Goal: Navigation & Orientation: Find specific page/section

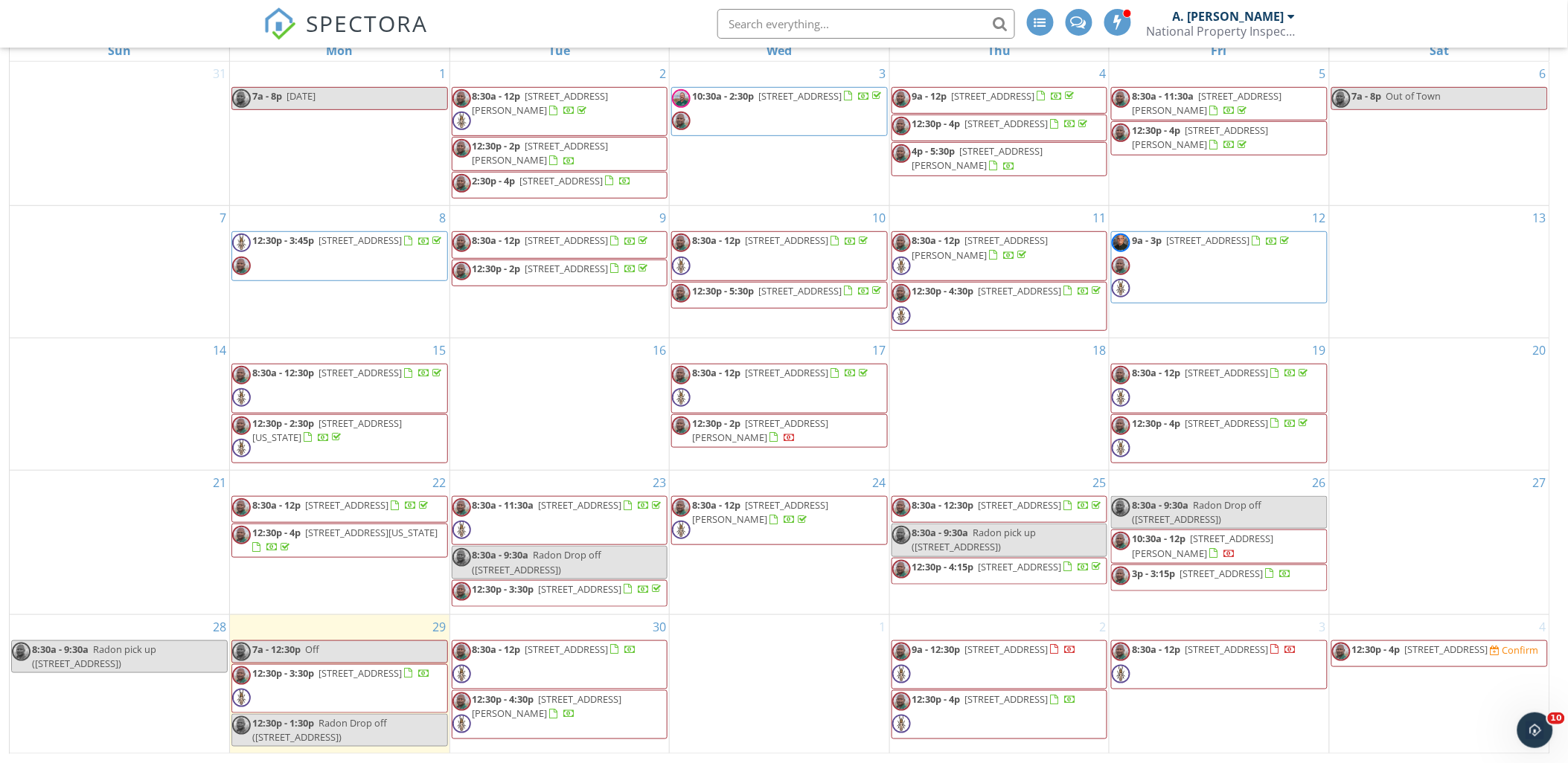
drag, startPoint x: 538, startPoint y: 377, endPoint x: 534, endPoint y: 366, distance: 11.7
click at [538, 377] on div at bounding box center [560, 375] width 220 height 23
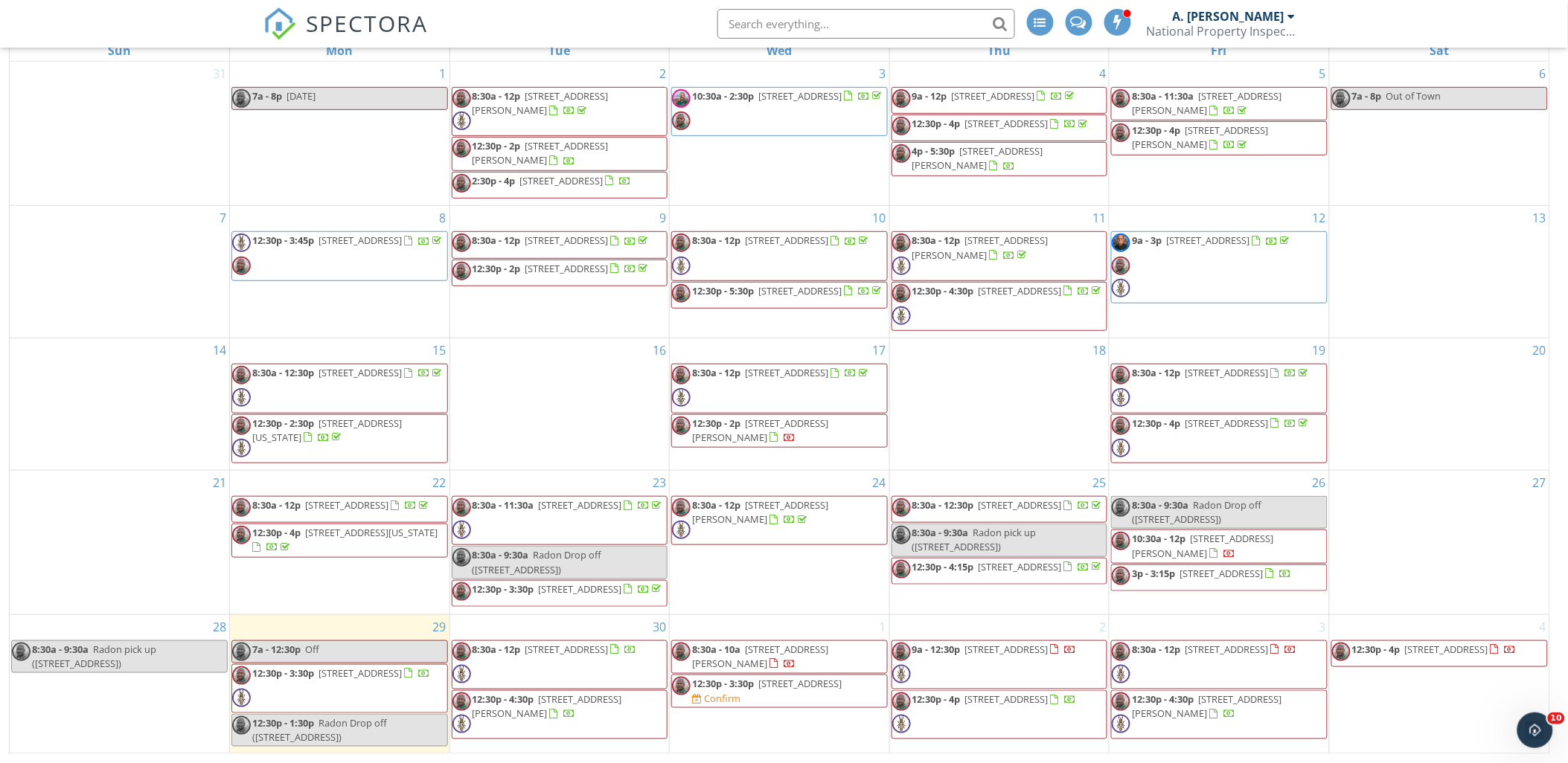
click at [793, 650] on span "814 Piner Rd, Wilmington 28409" at bounding box center [760, 656] width 136 height 27
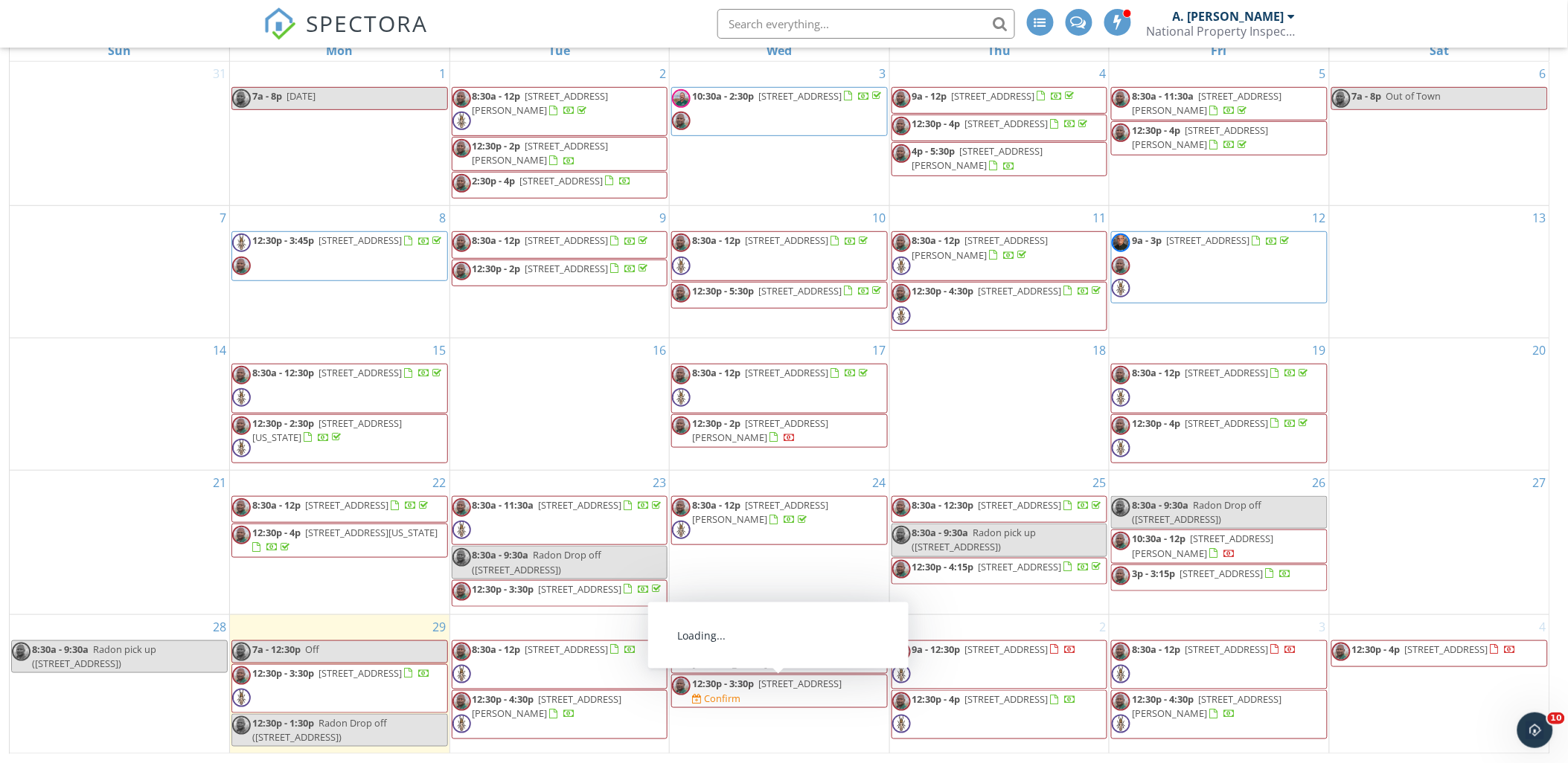
click at [834, 689] on span "4516 Crawdad Ct, Wilmington 28405" at bounding box center [800, 684] width 83 height 14
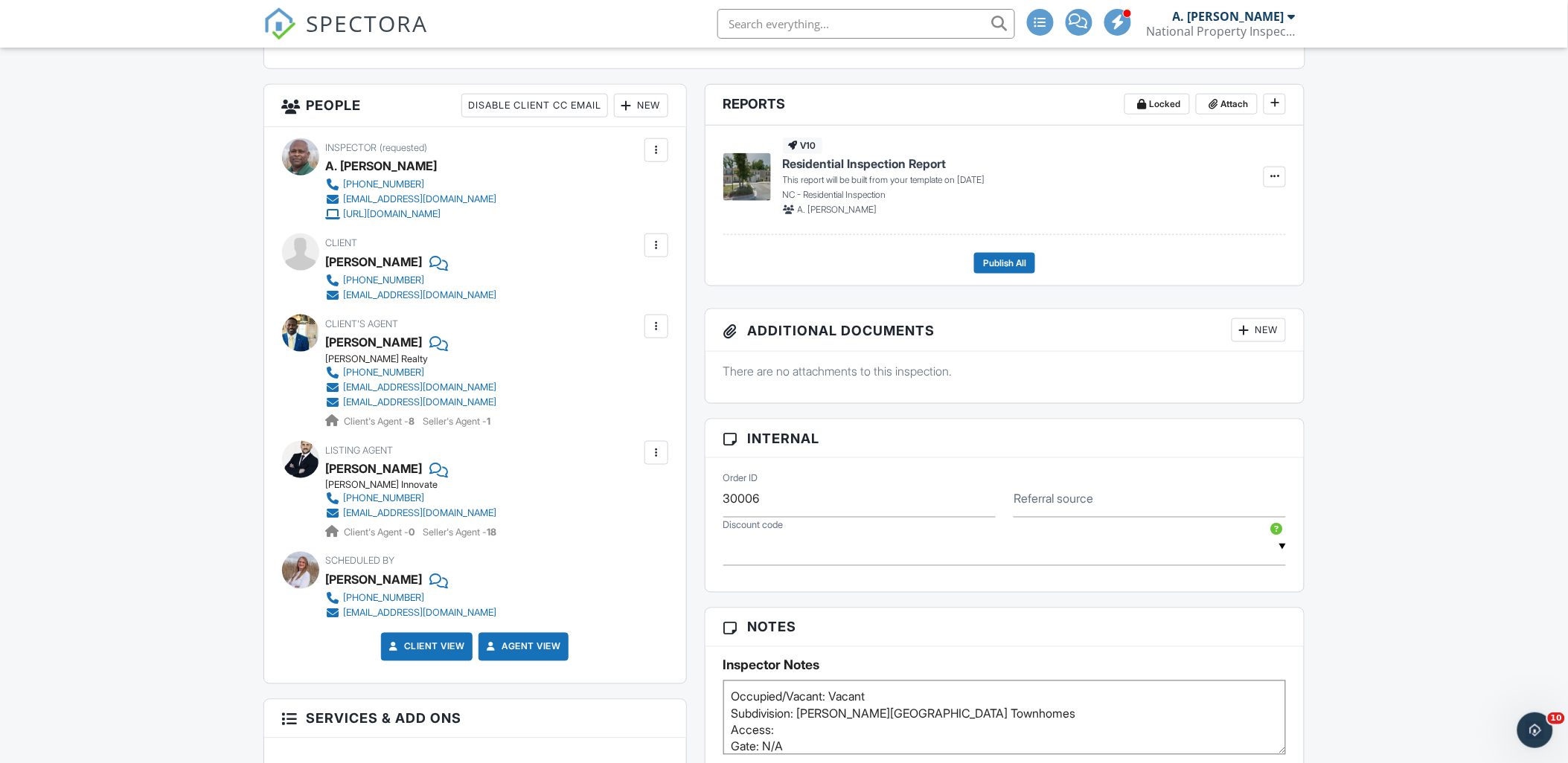
scroll to position [496, 0]
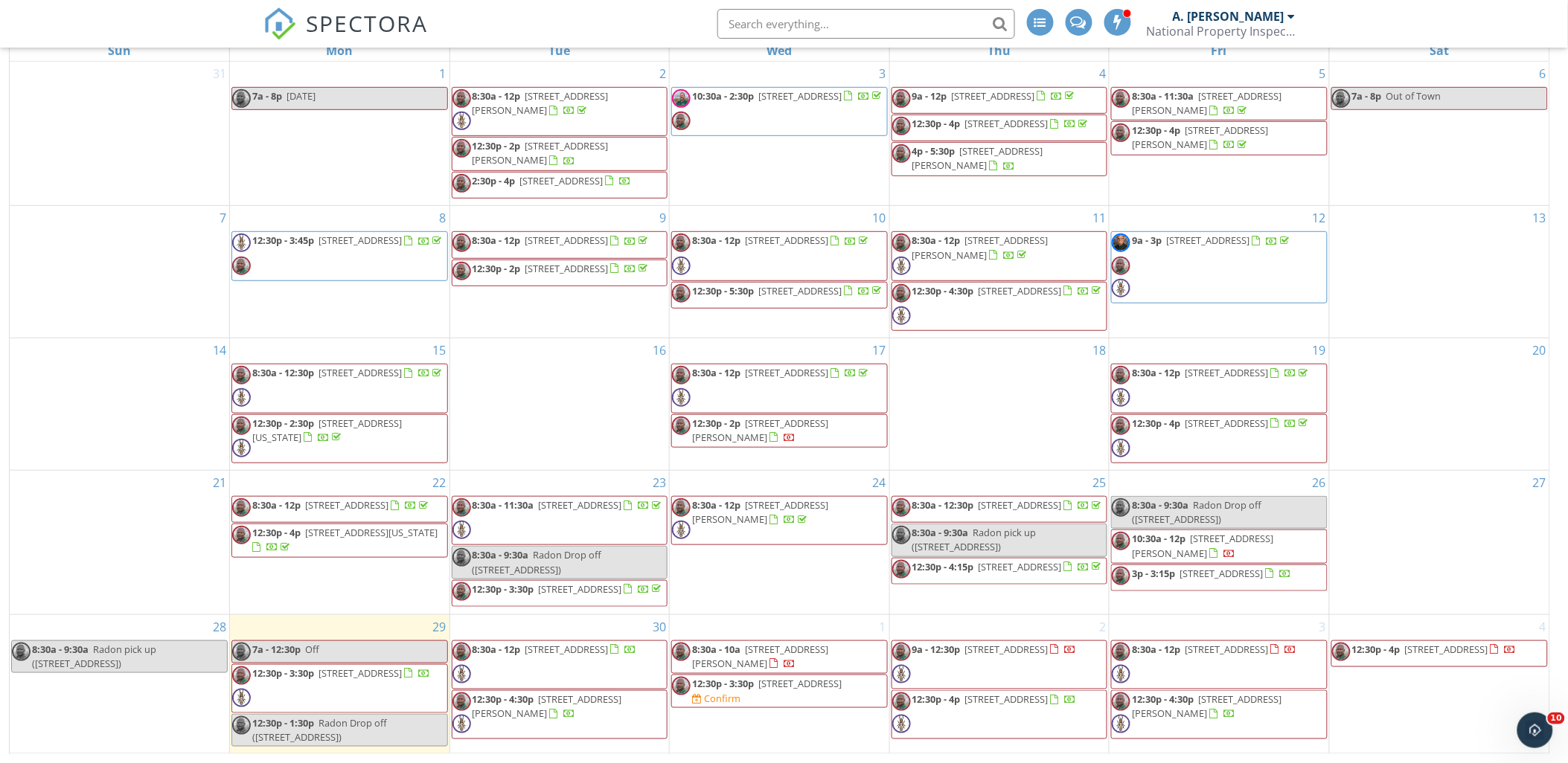
click at [1044, 395] on div "18" at bounding box center [999, 404] width 220 height 132
click at [350, 673] on span "[STREET_ADDRESS]" at bounding box center [360, 674] width 83 height 14
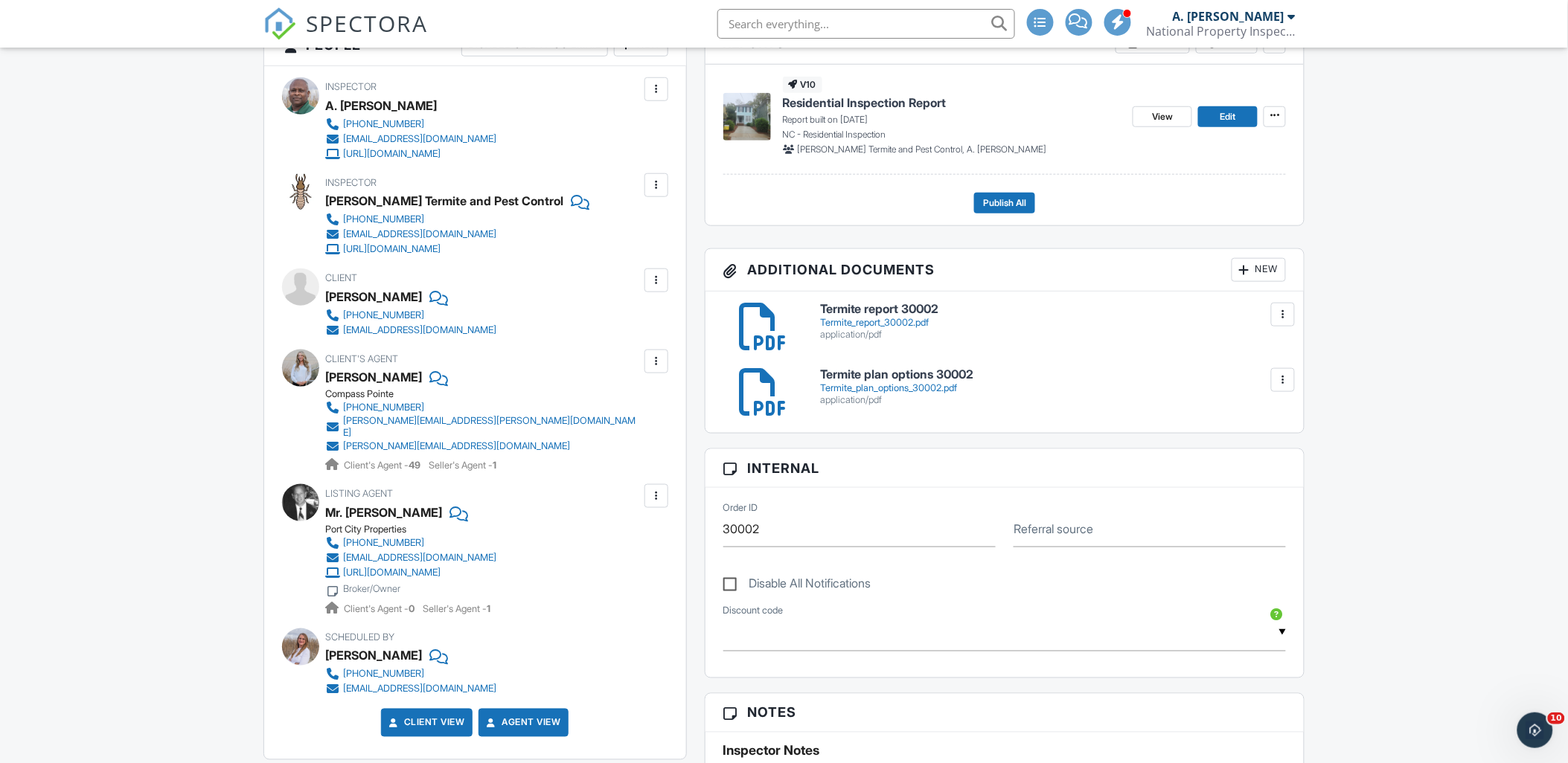
click at [882, 373] on h6 "Termite plan options 30002" at bounding box center [1053, 375] width 466 height 14
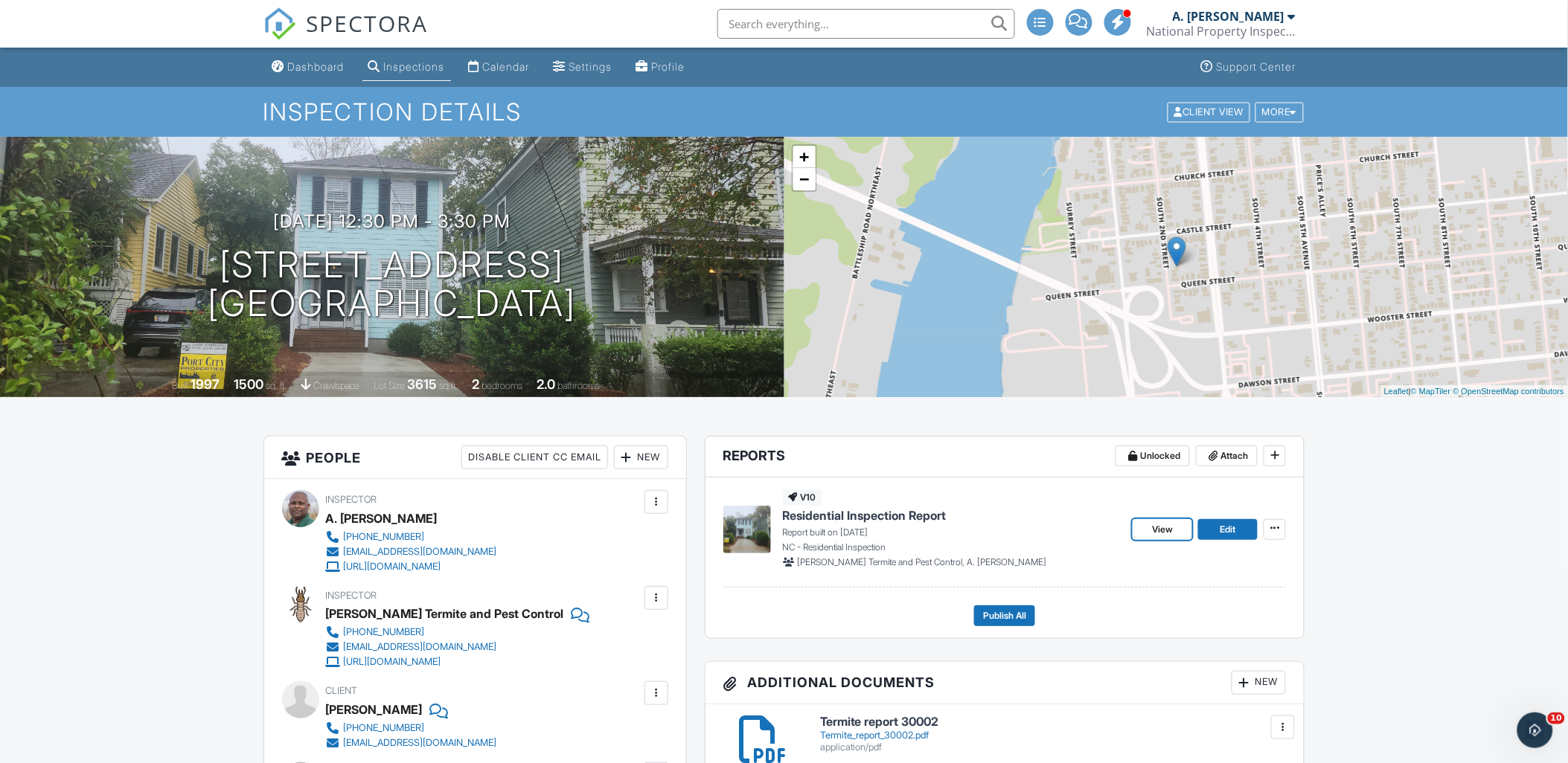
click at [1171, 524] on span "View" at bounding box center [1162, 530] width 21 height 15
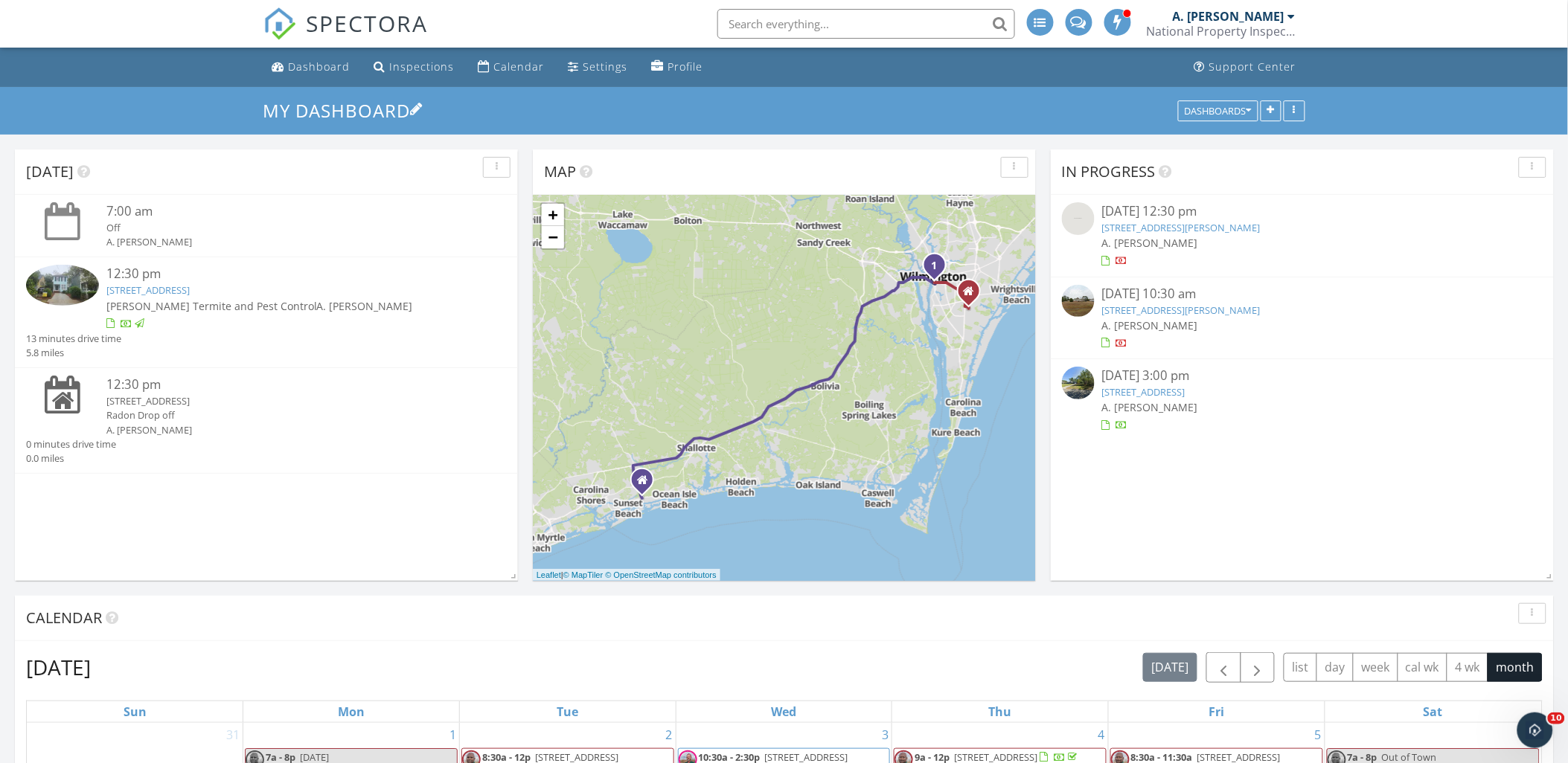
click at [863, 102] on h3 "My Dashboard" at bounding box center [784, 111] width 1042 height 23
click at [366, 164] on div "Today" at bounding box center [254, 171] width 458 height 22
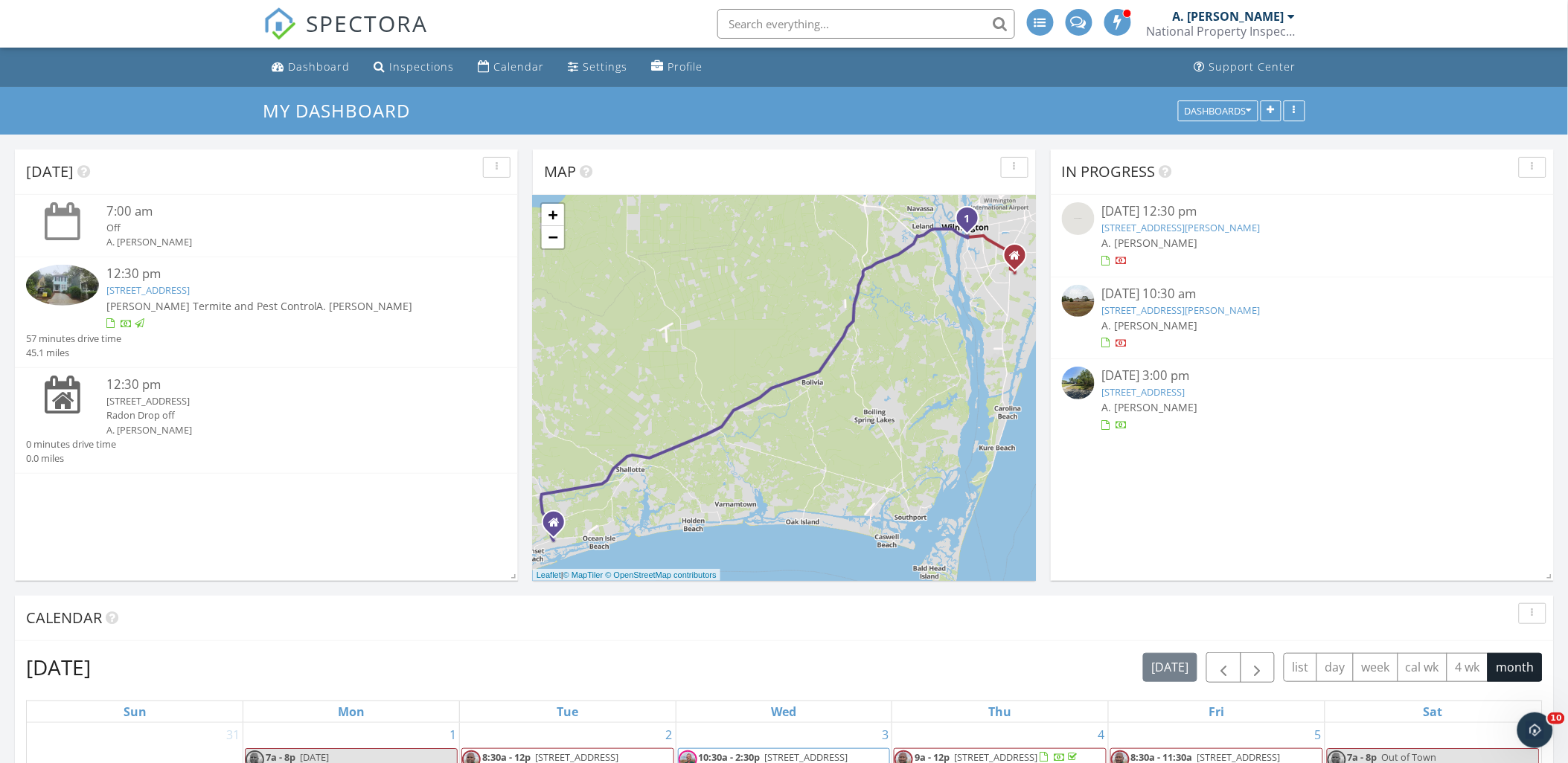
click at [1418, 19] on nav "SPECTORA A. Darnell King National Property Inspections Role: Inspector Dashboar…" at bounding box center [784, 23] width 1568 height 48
click at [174, 24] on nav "SPECTORA A. Darnell King National Property Inspections Role: Inspector Dashboar…" at bounding box center [784, 23] width 1568 height 48
click at [1275, 501] on div "In Progress 09/17/25 12:30 pm 81 Hall Road, Willard, NC 28478 A. Darnell King 0…" at bounding box center [1302, 366] width 503 height 431
click at [1230, 509] on div "In Progress 09/17/25 12:30 pm 81 Hall Road, Willard, NC 28478 A. Darnell King 0…" at bounding box center [1302, 366] width 503 height 431
click at [330, 173] on div "[DATE]" at bounding box center [254, 171] width 458 height 22
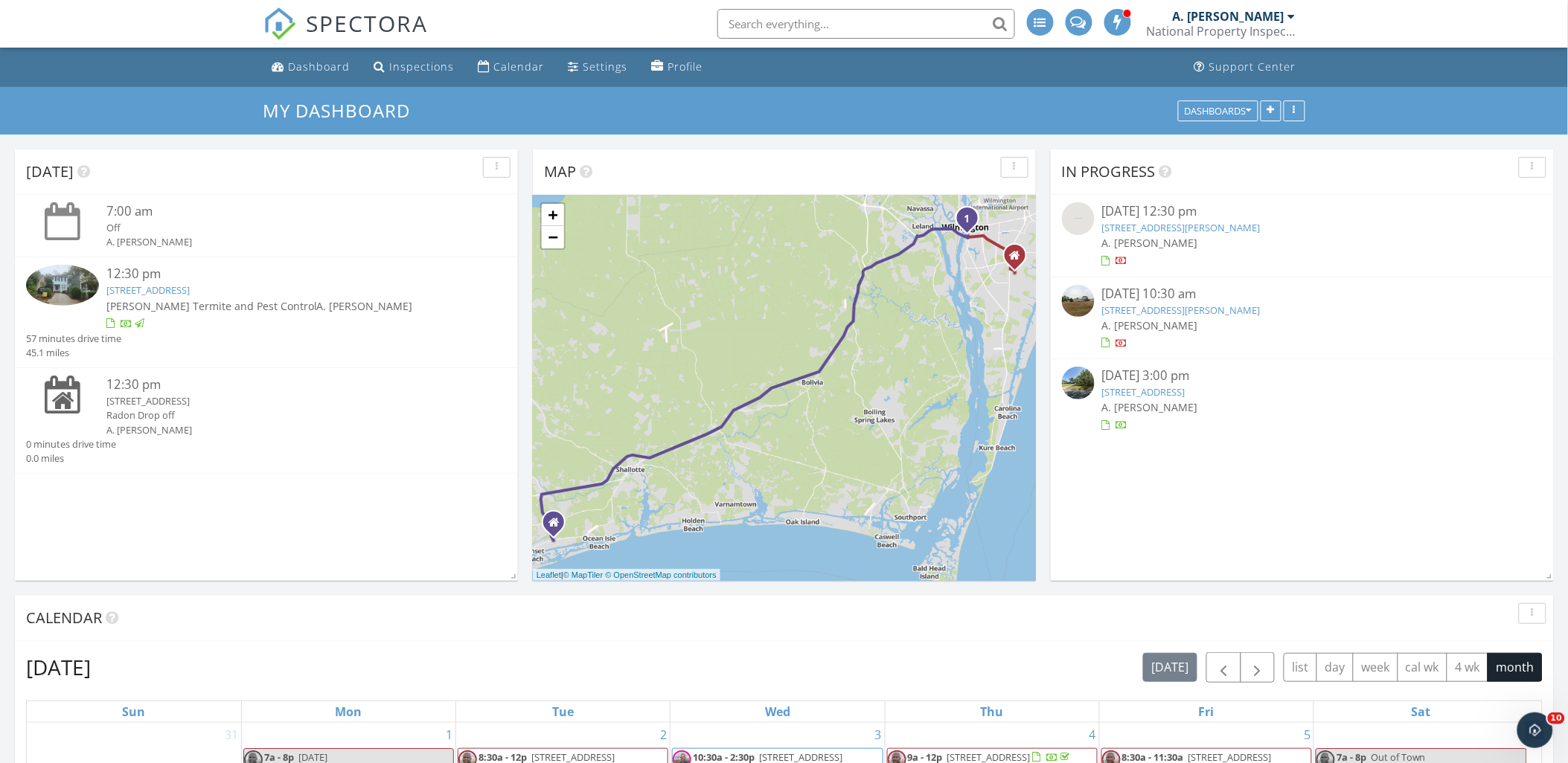
click at [330, 173] on div "[DATE]" at bounding box center [254, 171] width 458 height 22
drag, startPoint x: 1390, startPoint y: 490, endPoint x: 1382, endPoint y: 484, distance: 10.0
click at [1389, 489] on div "In Progress 09/17/25 12:30 pm 81 Hall Road, Willard, NC 28478 A. Darnell King 0…" at bounding box center [1302, 366] width 503 height 431
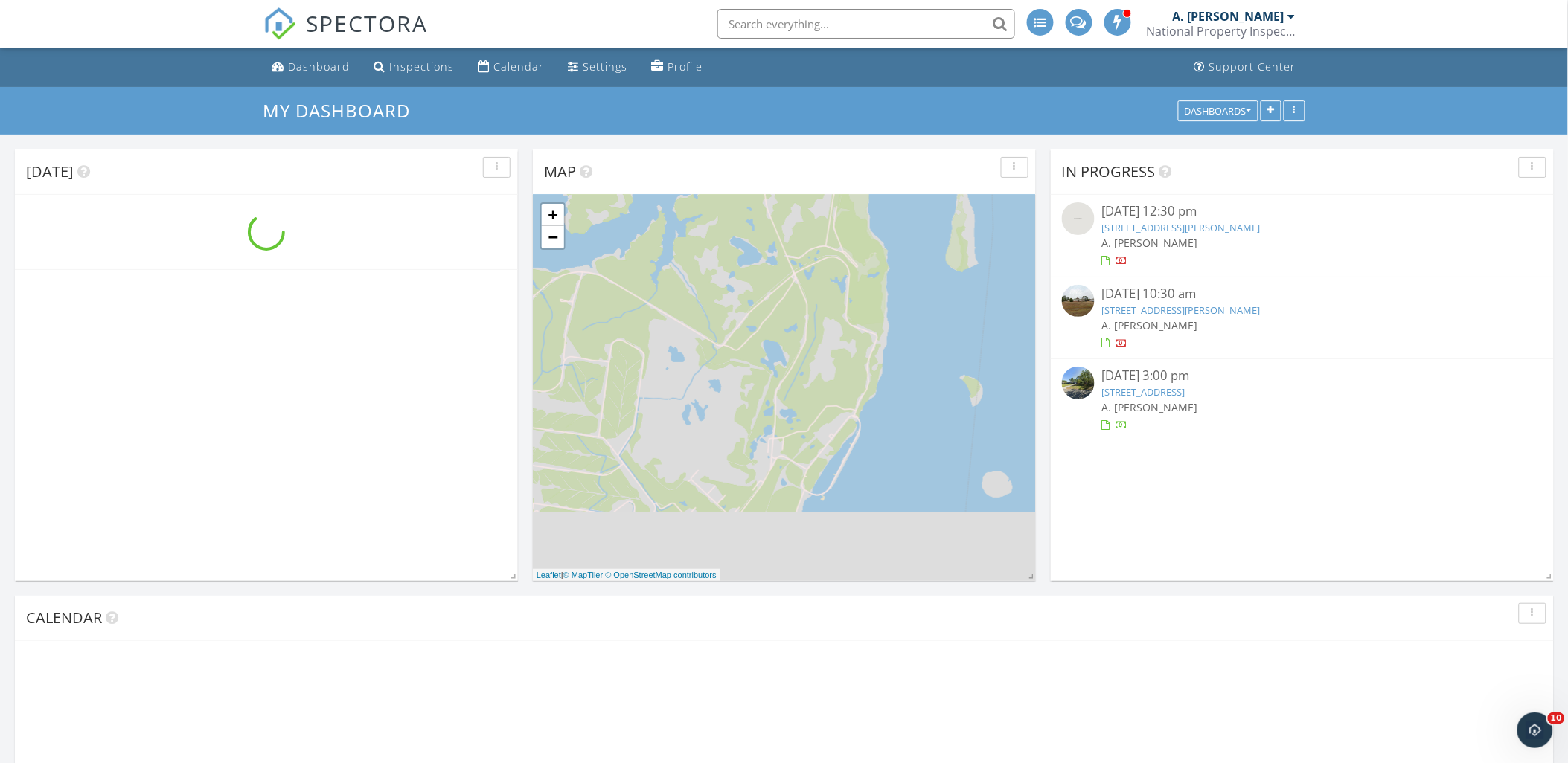
scroll to position [1231, 1594]
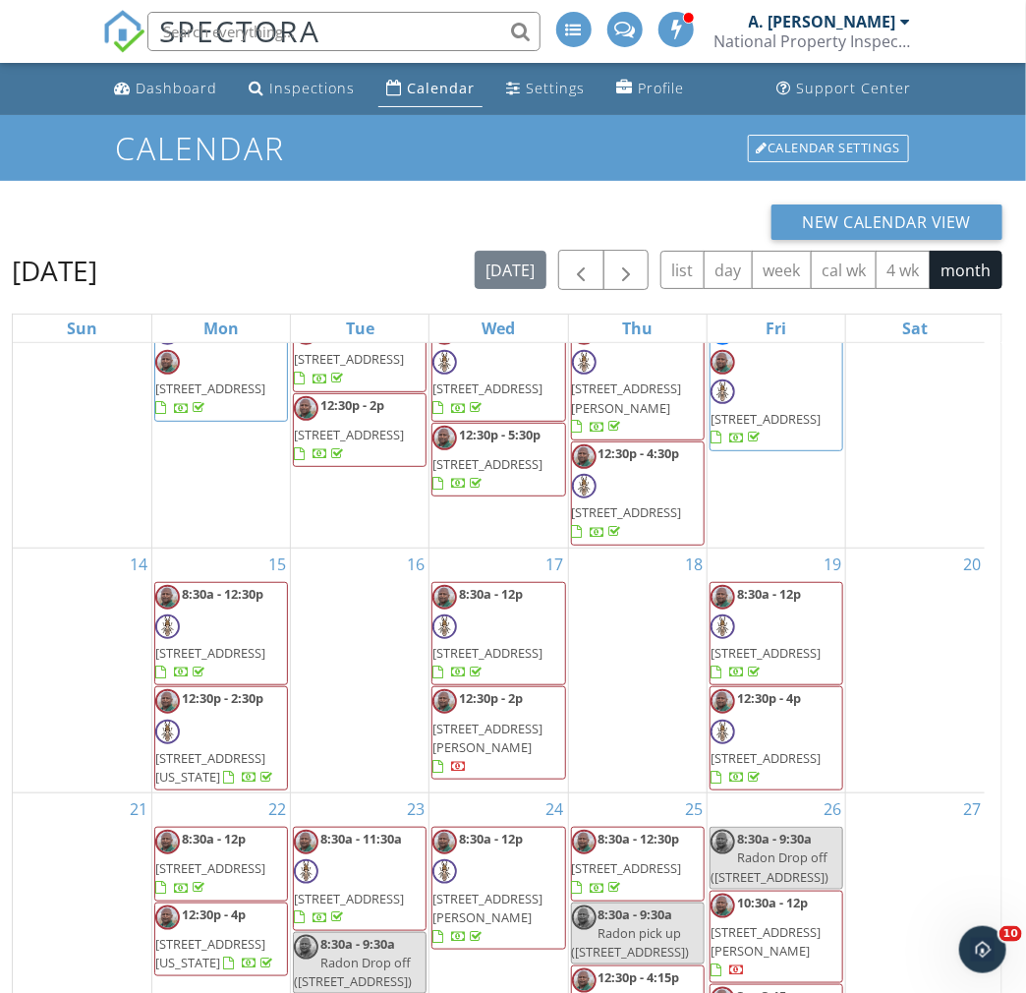
scroll to position [389, 0]
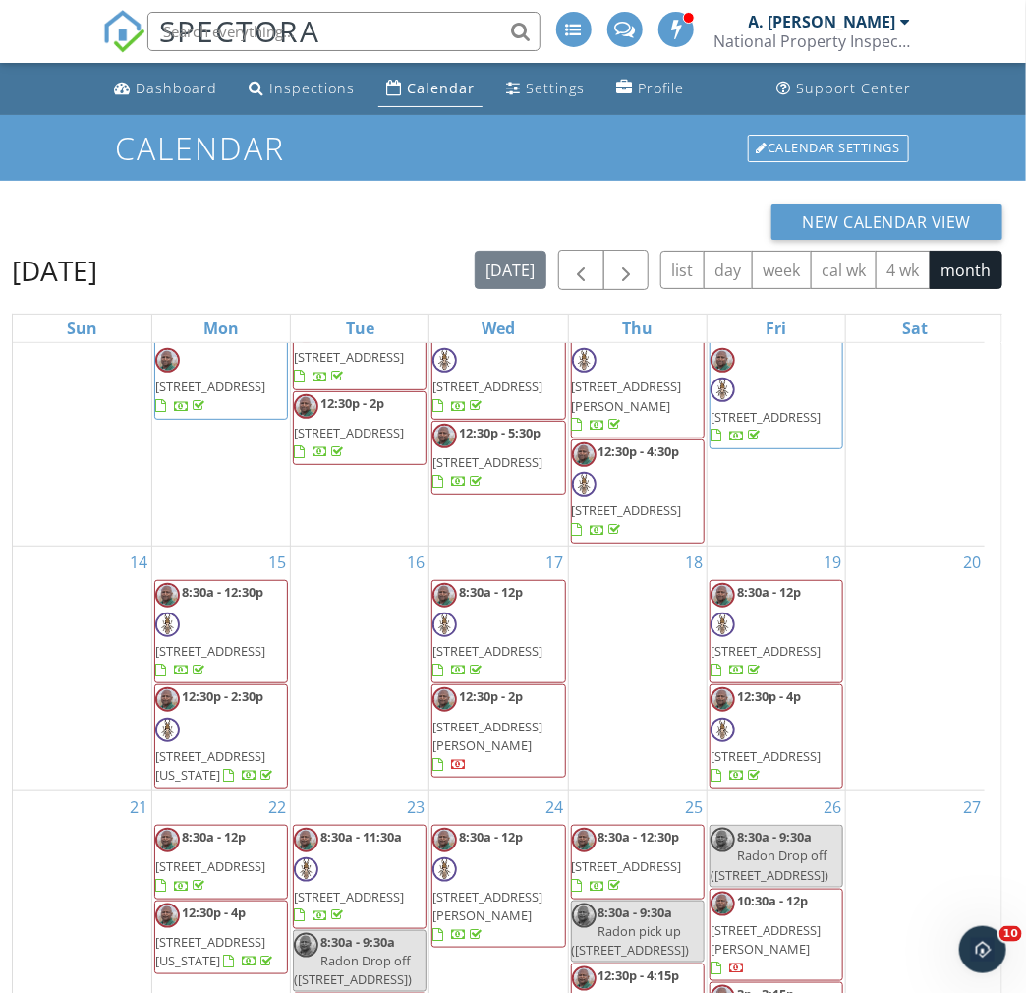
click at [397, 211] on div "New Calendar View" at bounding box center [507, 221] width 991 height 35
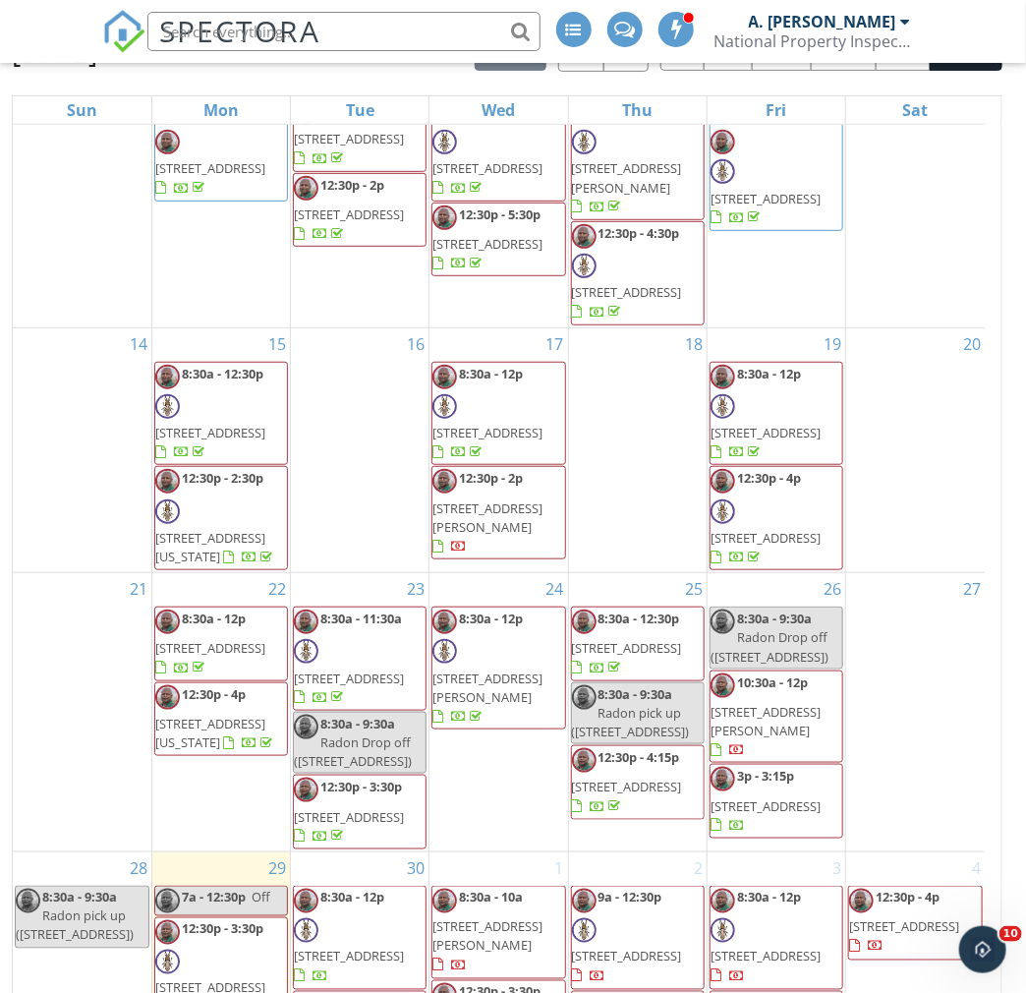
scroll to position [261, 0]
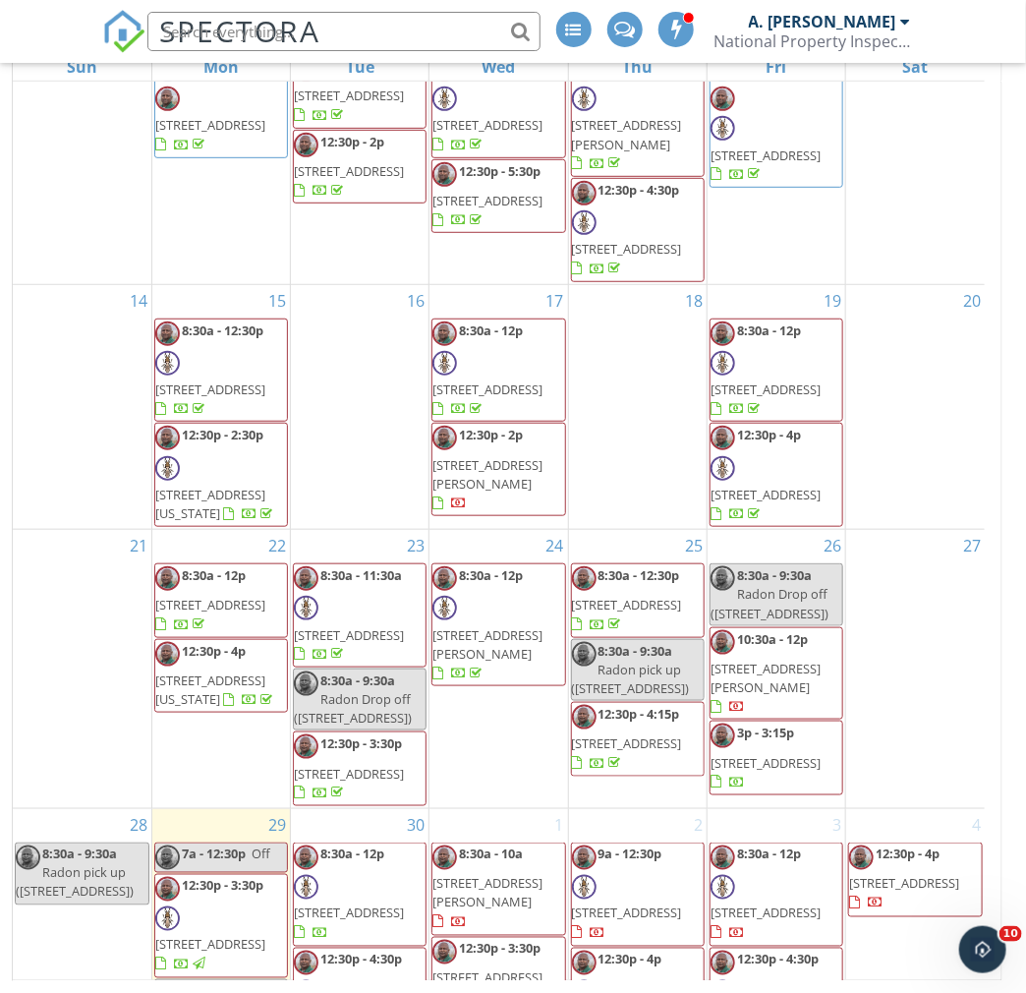
click at [86, 676] on div "21" at bounding box center [82, 669] width 139 height 278
click at [524, 845] on span "8:30a - 10a 814 Piner Rd, Wilmington 28409" at bounding box center [498, 888] width 132 height 87
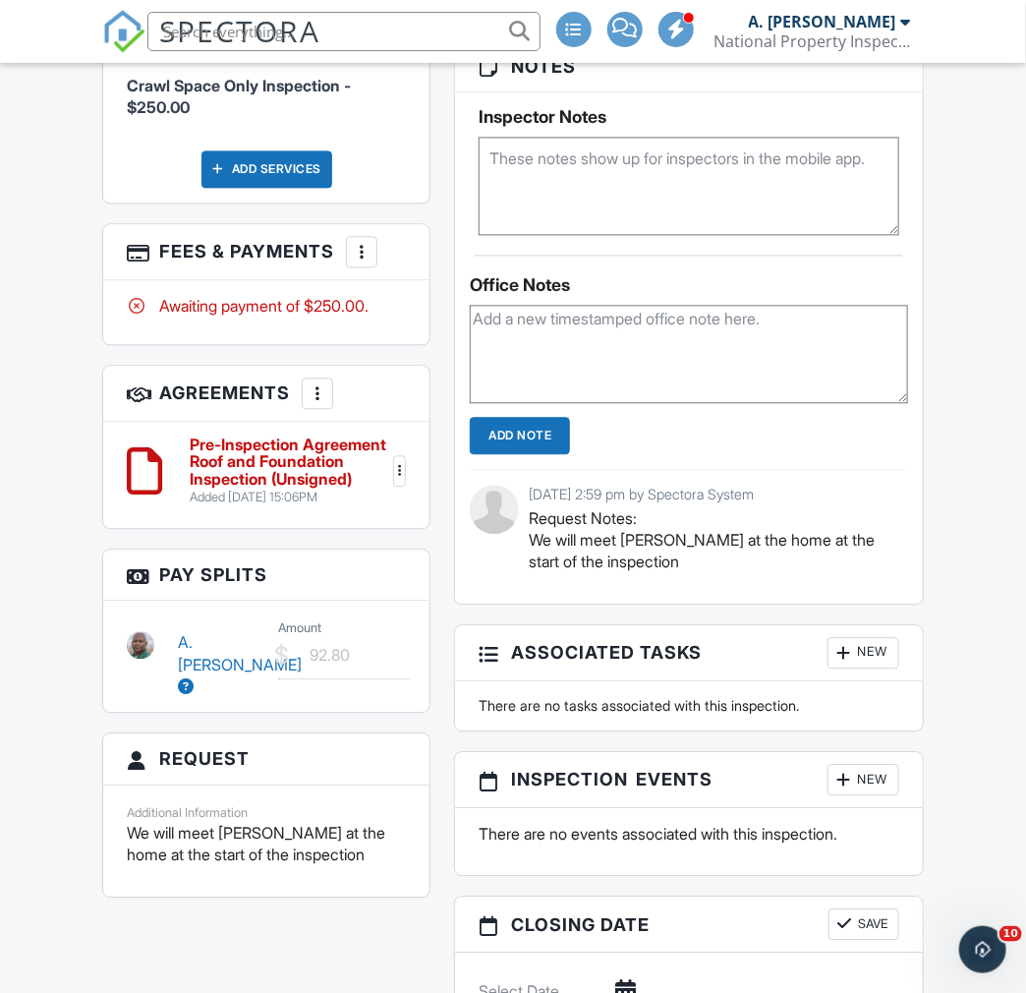
scroll to position [1310, 0]
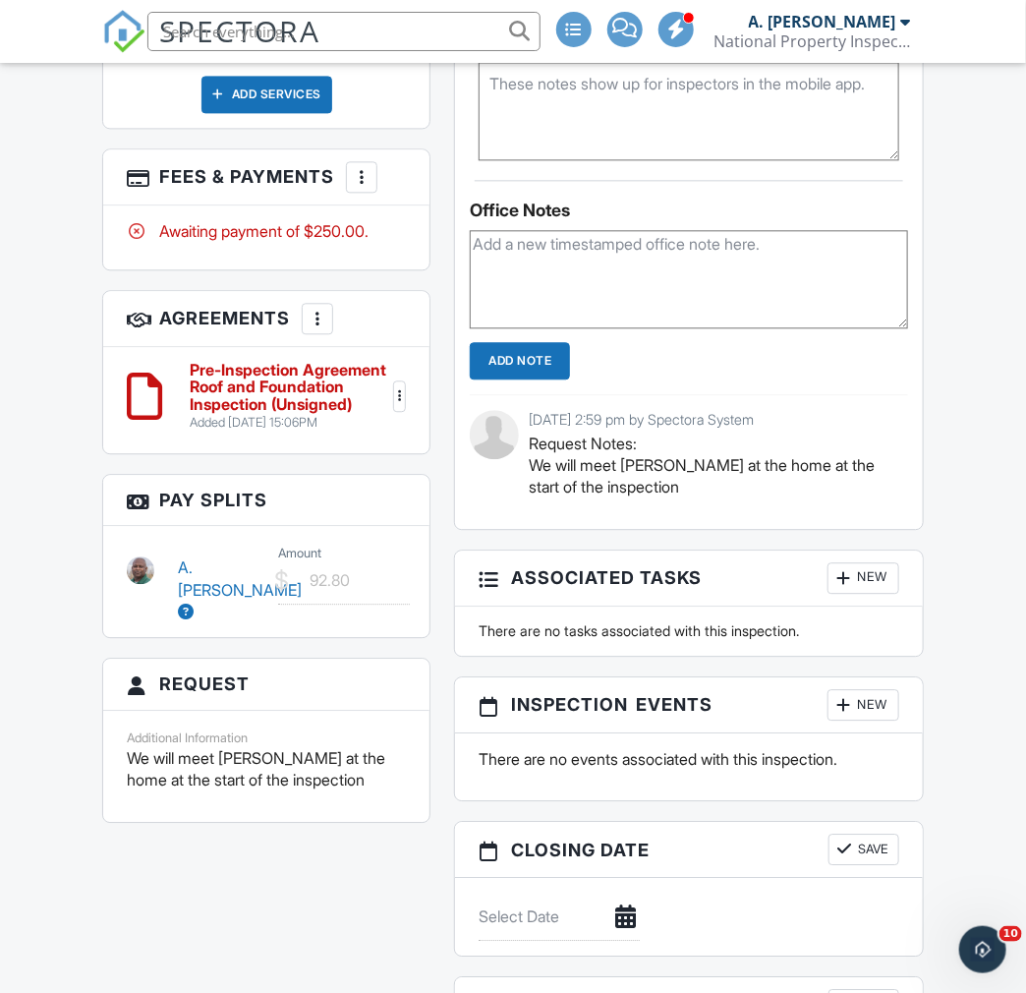
click at [963, 380] on div "Dashboard Inspections Calendar Settings Profile Support Center Inspection Detai…" at bounding box center [513, 368] width 1026 height 3230
drag, startPoint x: 61, startPoint y: 141, endPoint x: 55, endPoint y: 49, distance: 91.6
click at [63, 123] on div "Dashboard Inspections Calendar Settings Profile Support Center Inspection Detai…" at bounding box center [513, 368] width 1026 height 3230
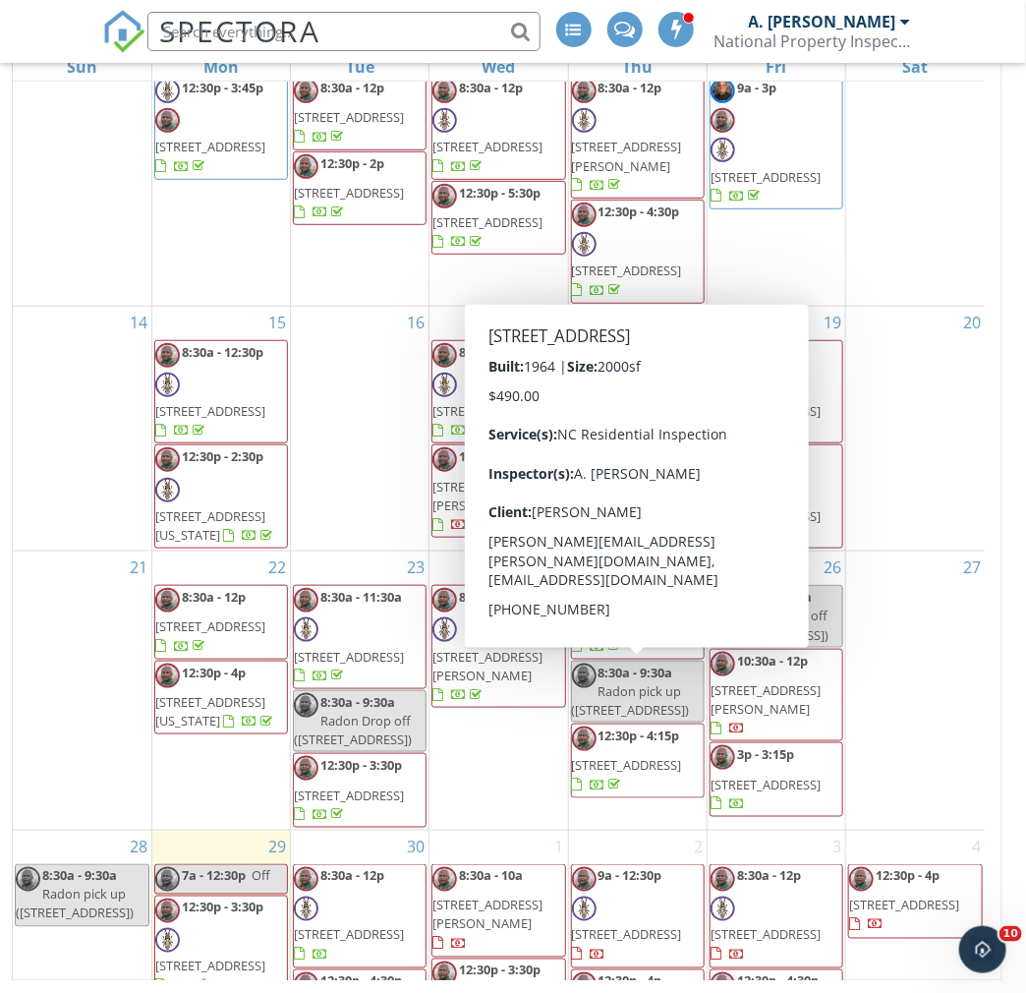
scroll to position [389, 0]
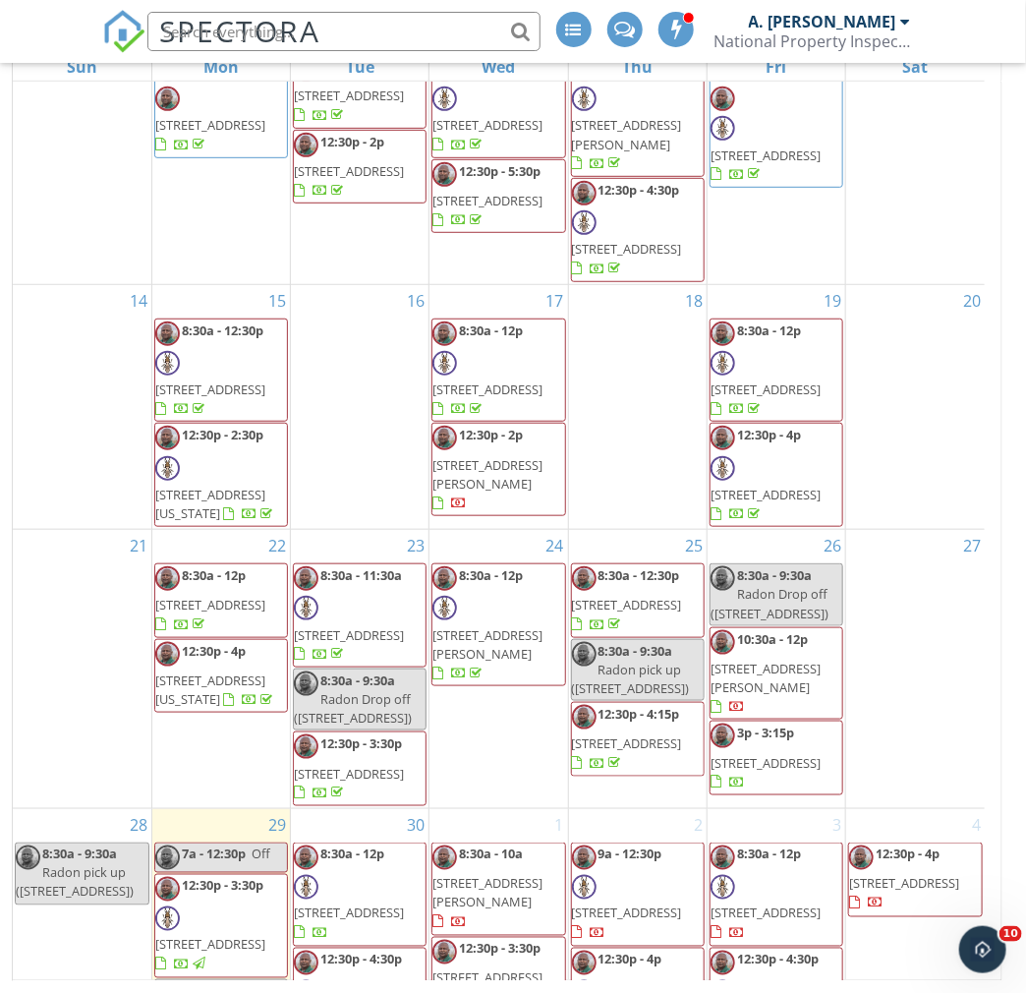
click at [499, 969] on span "4516 Crawdad Ct, Wilmington 28405" at bounding box center [487, 978] width 110 height 18
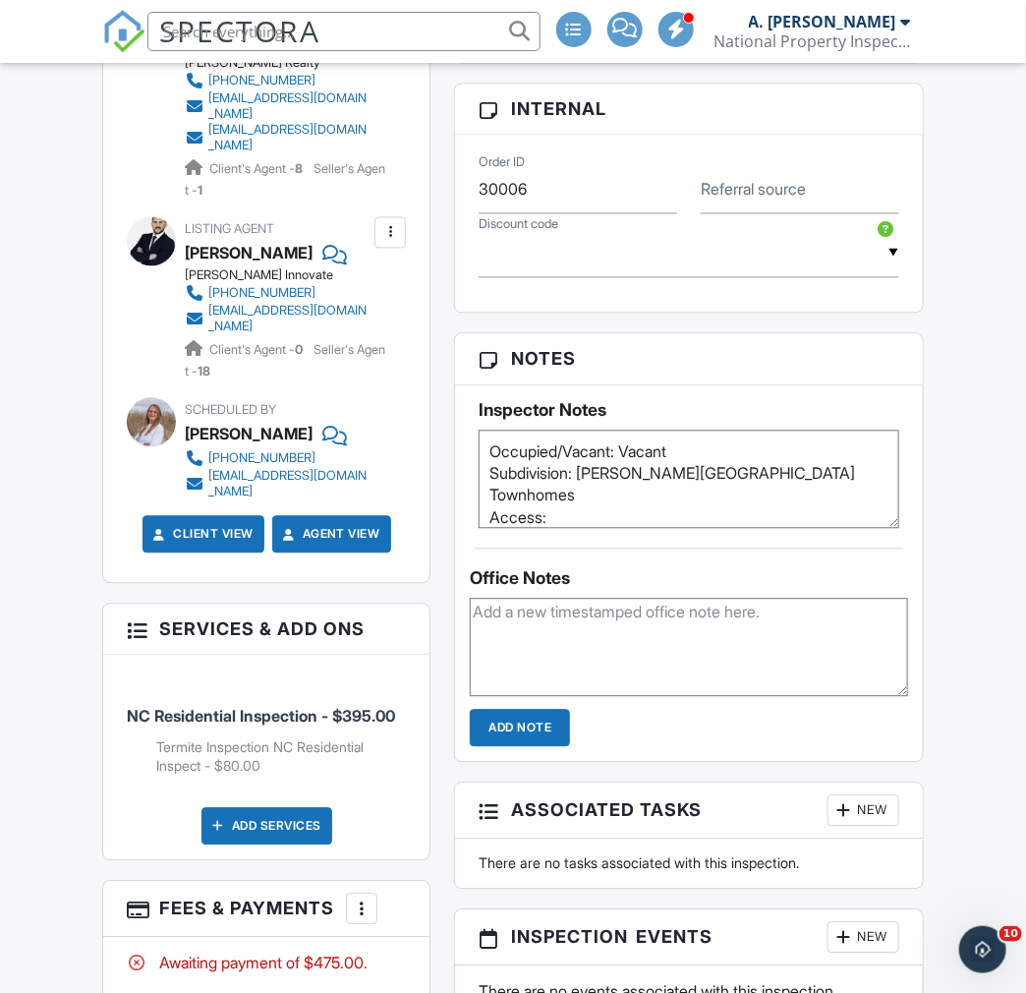
scroll to position [1358, 0]
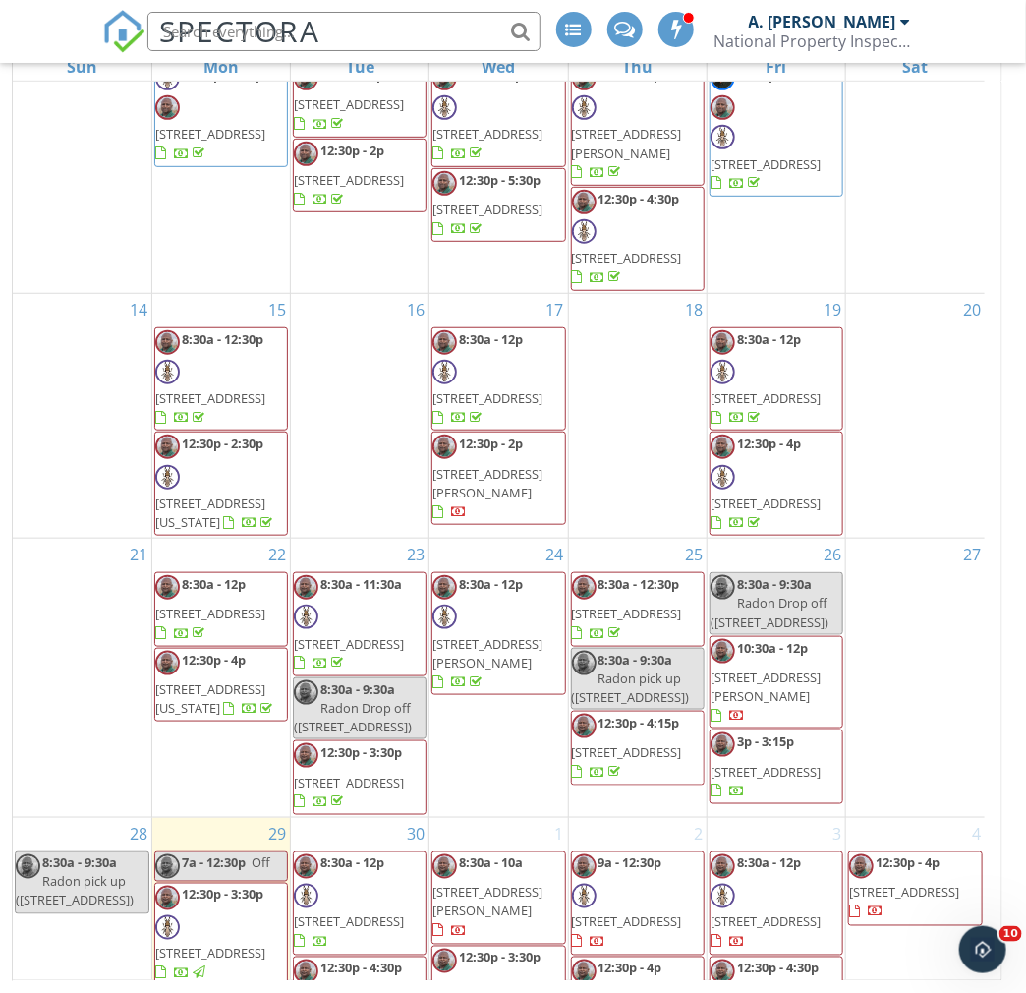
scroll to position [389, 0]
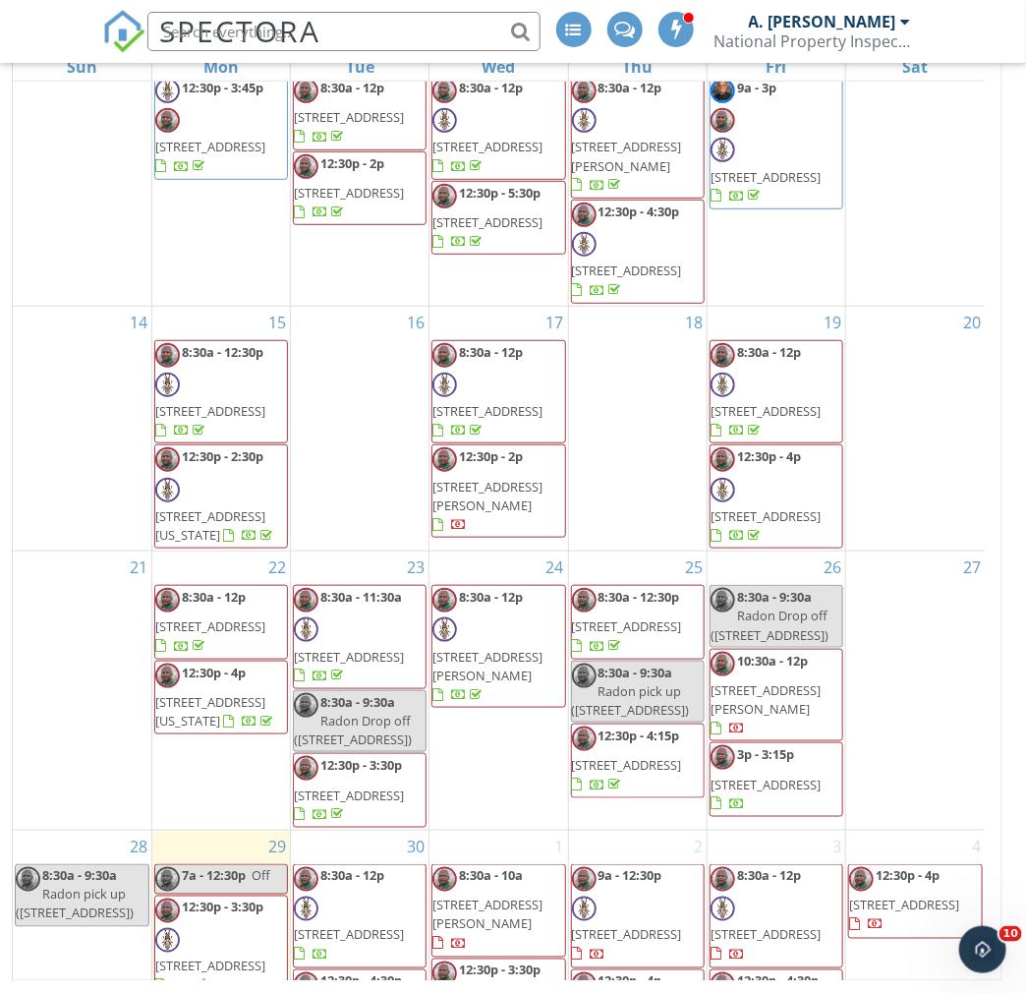
scroll to position [389, 0]
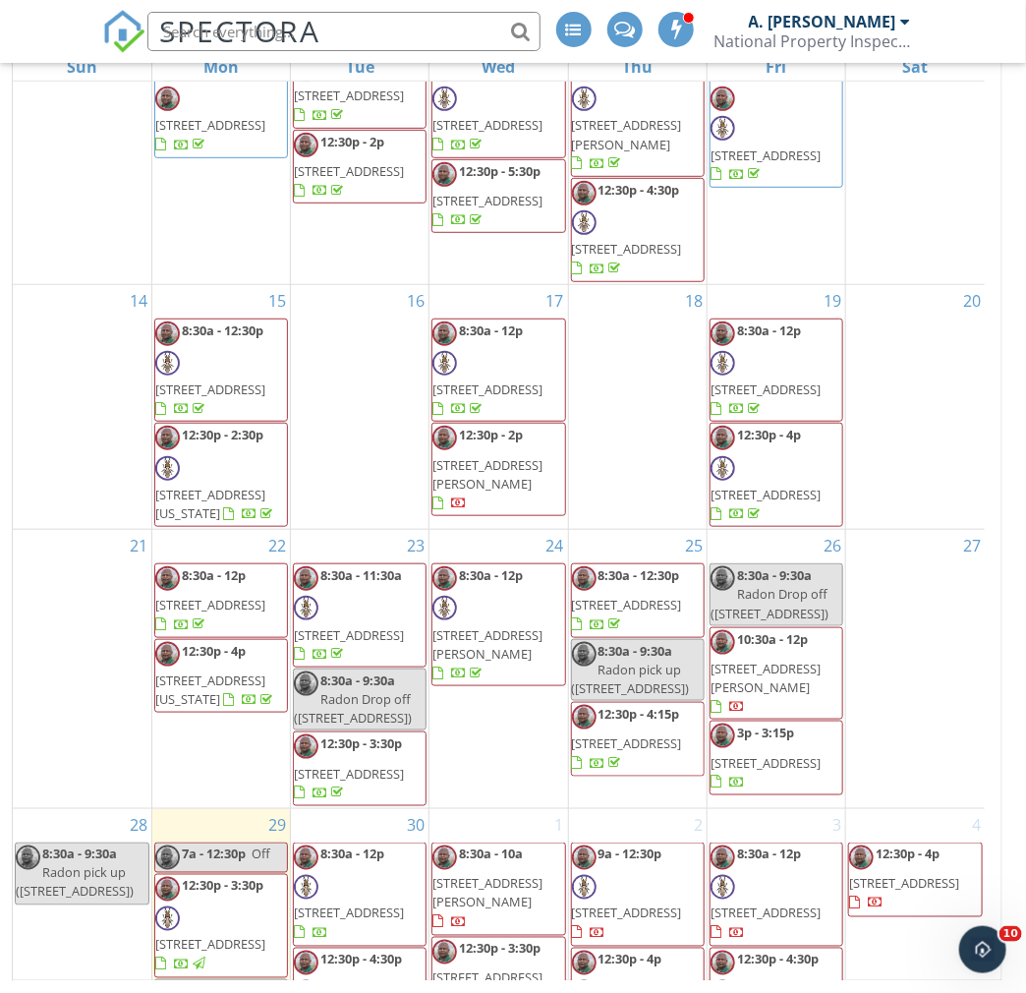
click at [919, 845] on span "12:30p - 4p" at bounding box center [908, 854] width 64 height 18
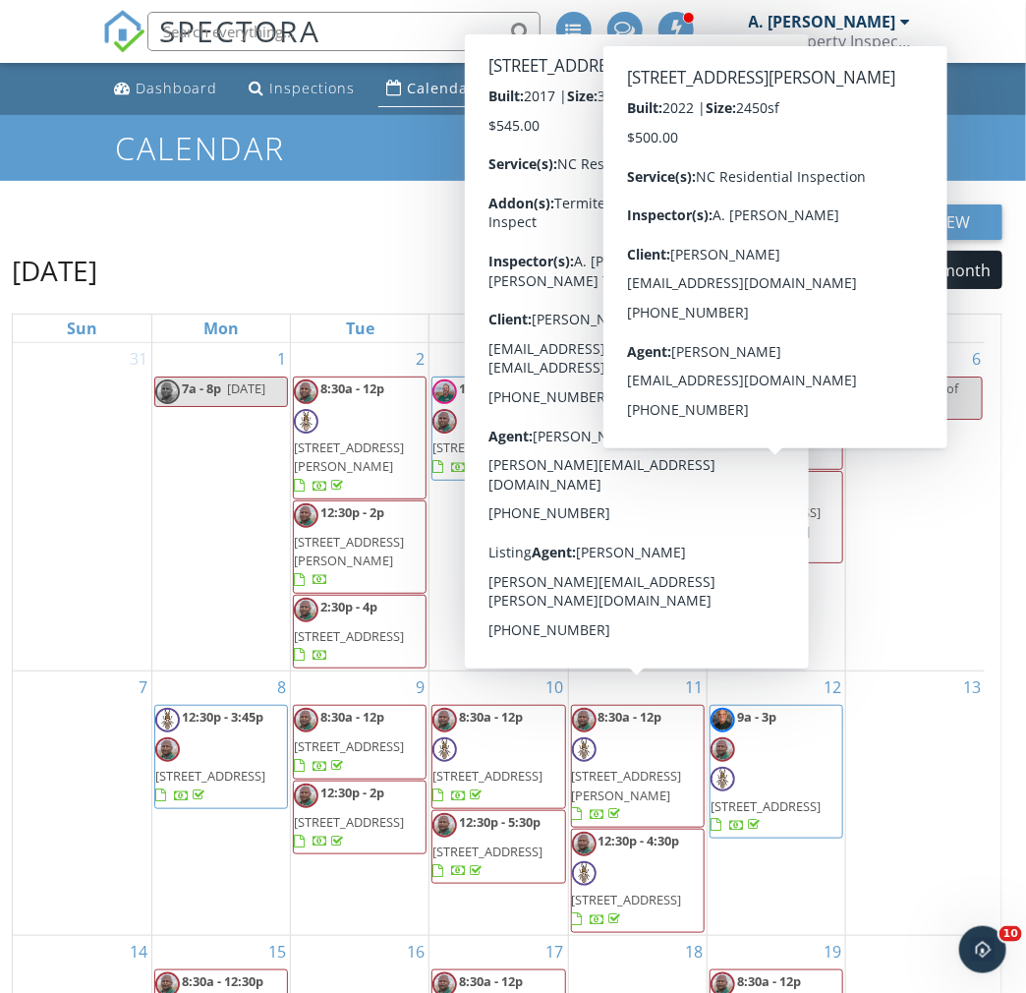
click at [376, 217] on div "New Calendar View" at bounding box center [507, 221] width 991 height 35
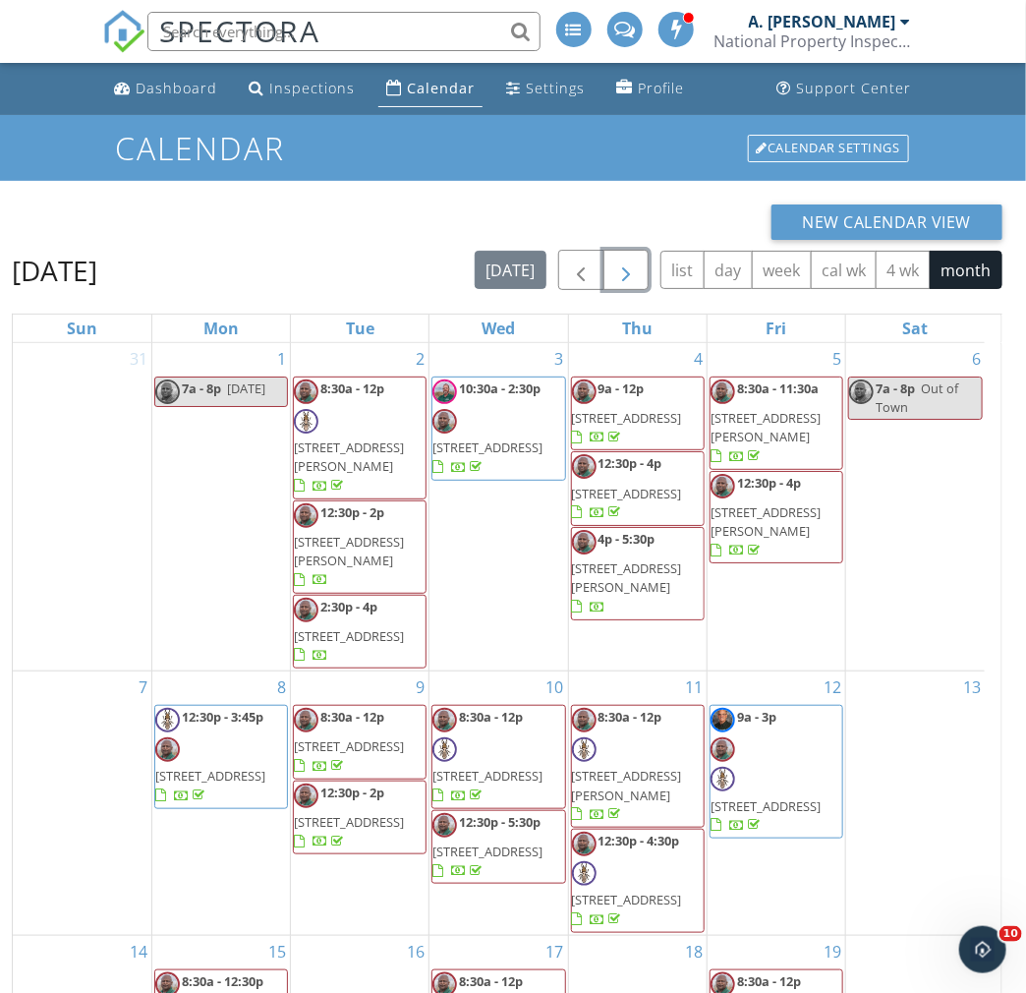
click at [633, 275] on span "button" at bounding box center [626, 270] width 24 height 24
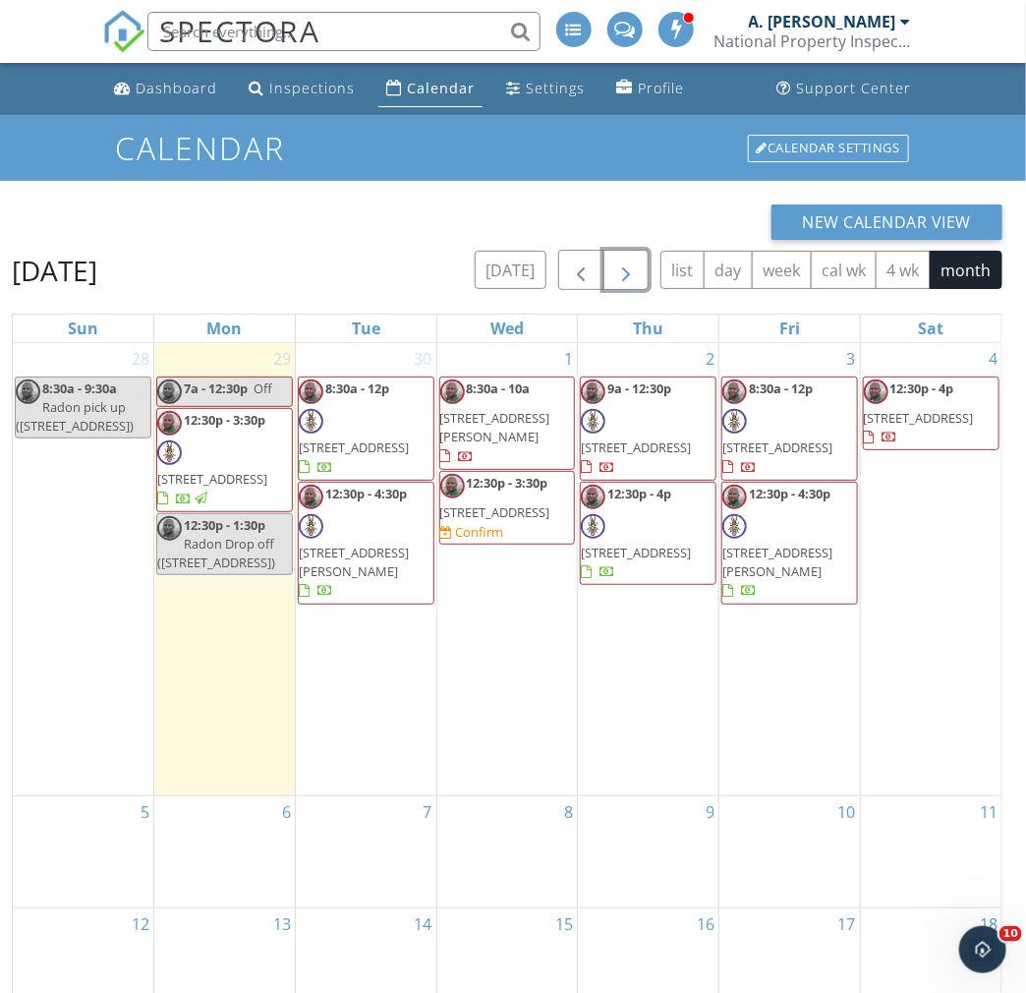
click at [653, 668] on div "2 9a - 12:30p 463 Saltaire Dr SW, Calabash 28467 12:30p - 4p 1931 Wonderland St…" at bounding box center [648, 569] width 141 height 453
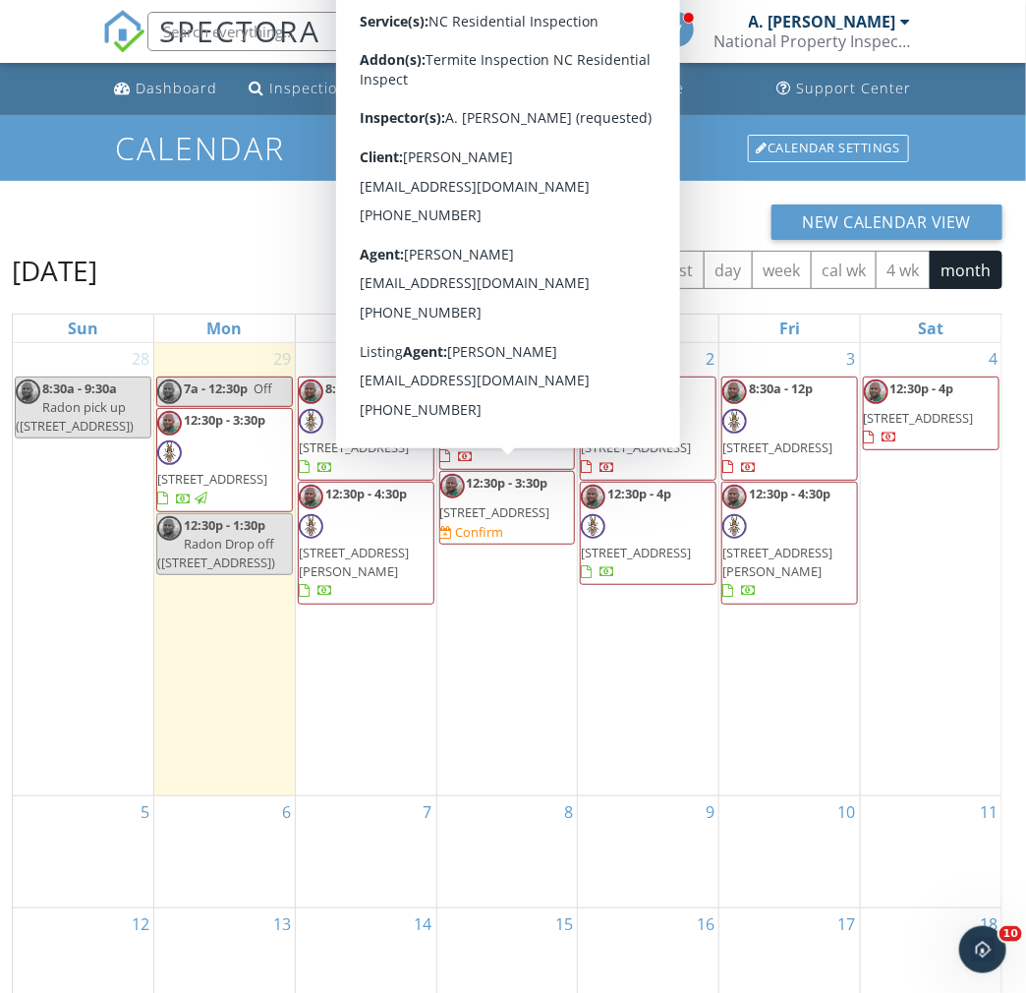
click at [786, 665] on div "3 8:30a - 12p 110 E Pointe Rd, Rocky Point 28457 12:30p - 4:30p 325 Messer Loop…" at bounding box center [789, 569] width 141 height 453
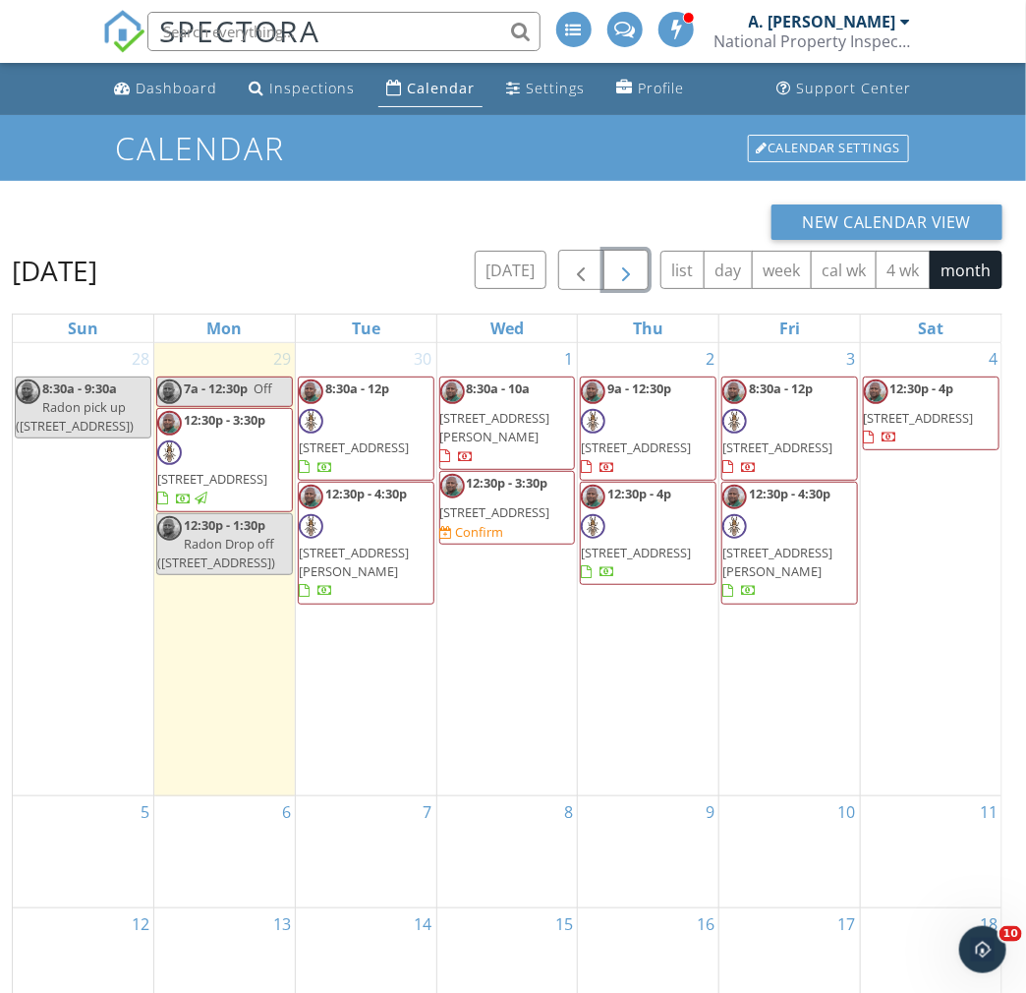
click at [919, 641] on div "4 12:30p - 4p 612 S Topsail Dr, Surf City 28445" at bounding box center [931, 569] width 141 height 453
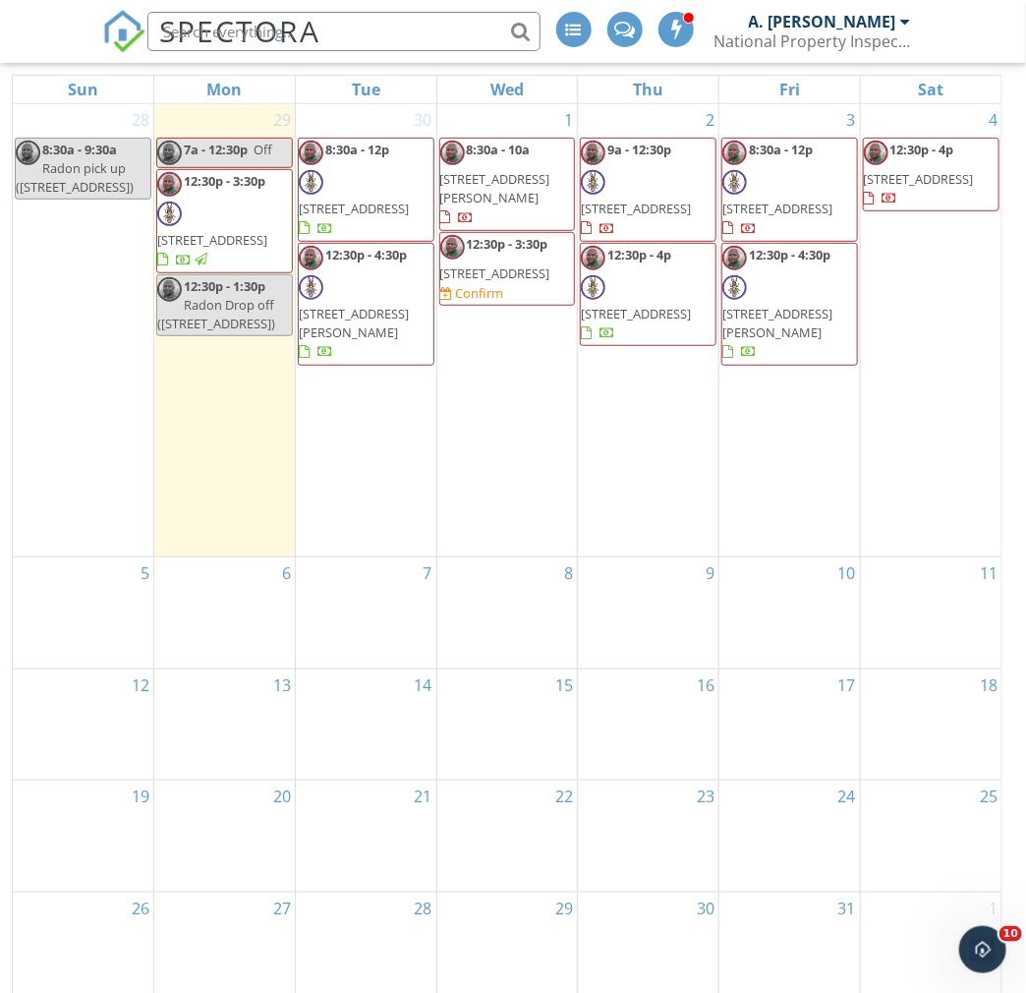
scroll to position [261, 0]
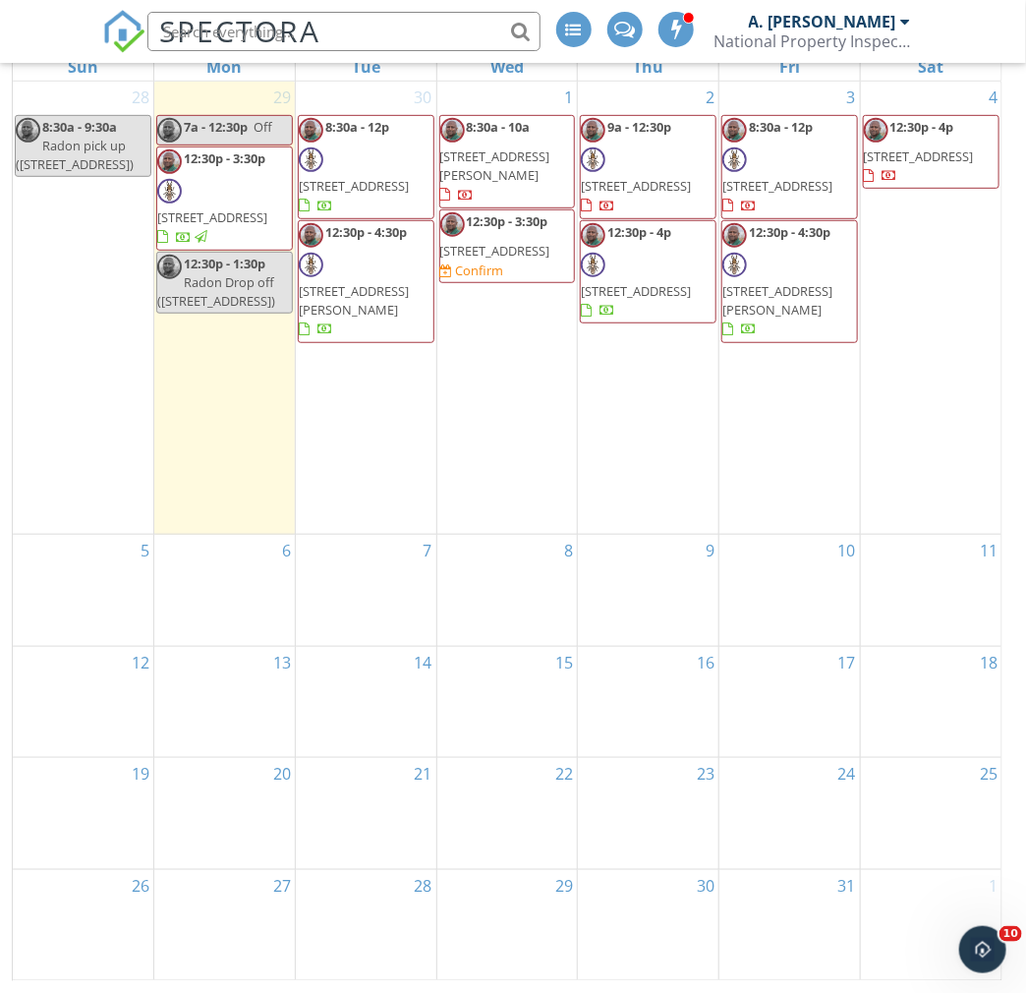
click at [512, 427] on div "1 8:30a - 10a 814 Piner Rd, Wilmington 28409 12:30p - 3:30p 4516 Crawdad Ct, Wi…" at bounding box center [507, 308] width 141 height 453
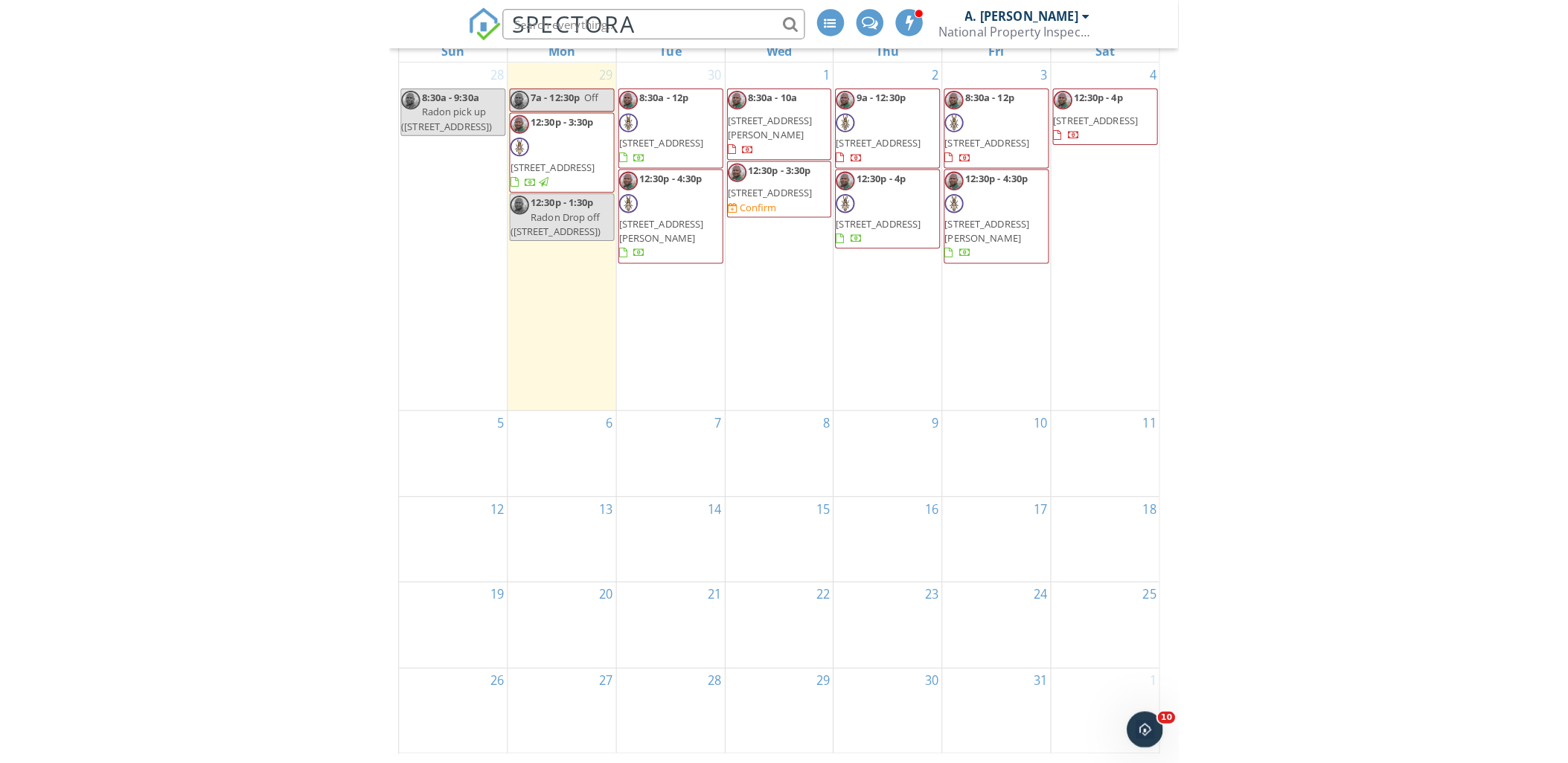
scroll to position [0, 0]
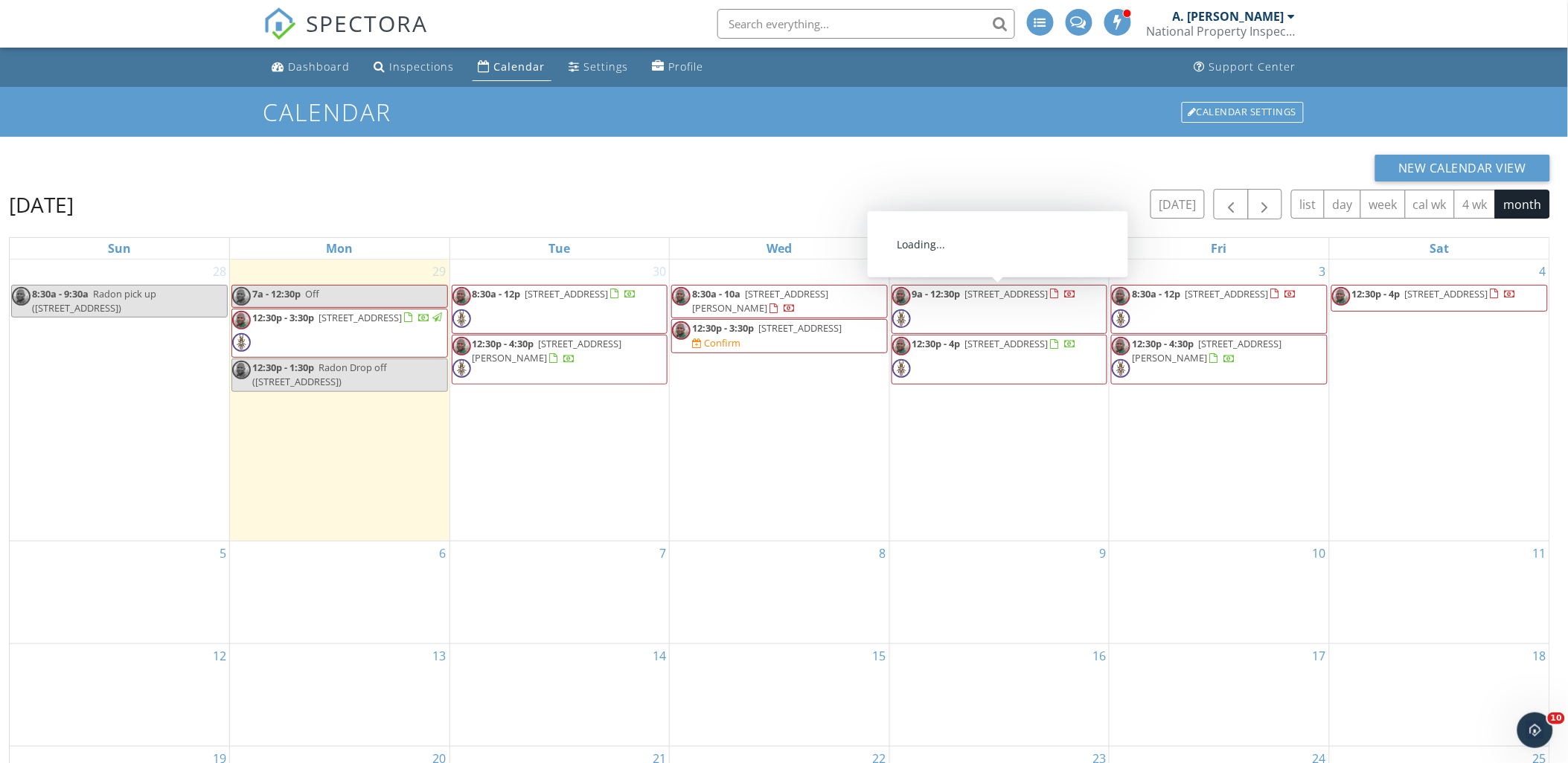
click at [776, 195] on div "October 2025 today list day week cal wk 4 wk month" at bounding box center [779, 204] width 1541 height 30
drag, startPoint x: 1221, startPoint y: 476, endPoint x: 1157, endPoint y: 471, distance: 64.2
click at [776, 472] on div "3 8:30a - 12p 110 E Pointe Rd, Rocky Point 28457 12:30p - 4:30p 325 Messer Loop…" at bounding box center [1219, 400] width 220 height 281
click at [514, 65] on div "Calendar" at bounding box center [520, 67] width 51 height 14
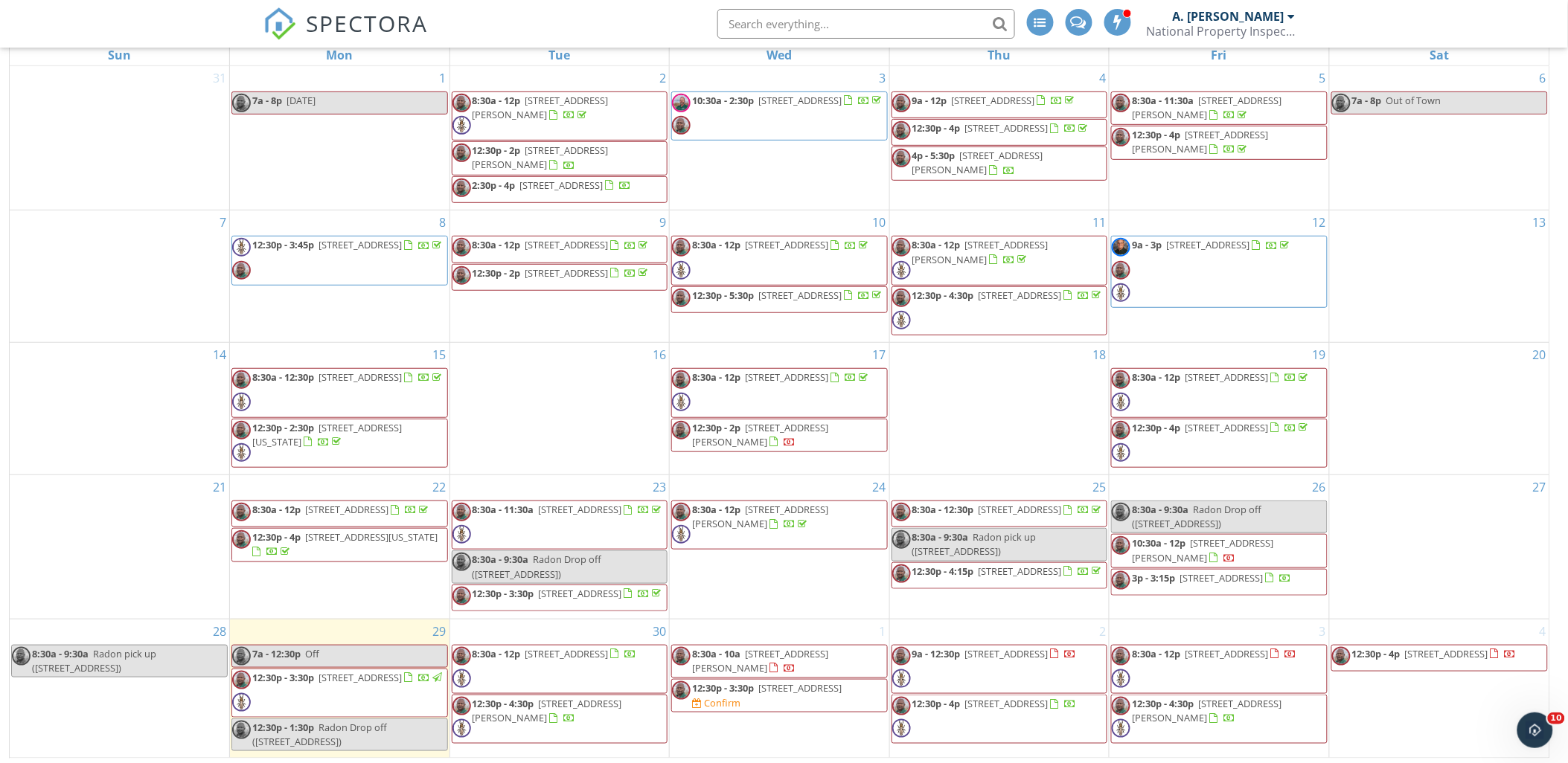
scroll to position [198, 0]
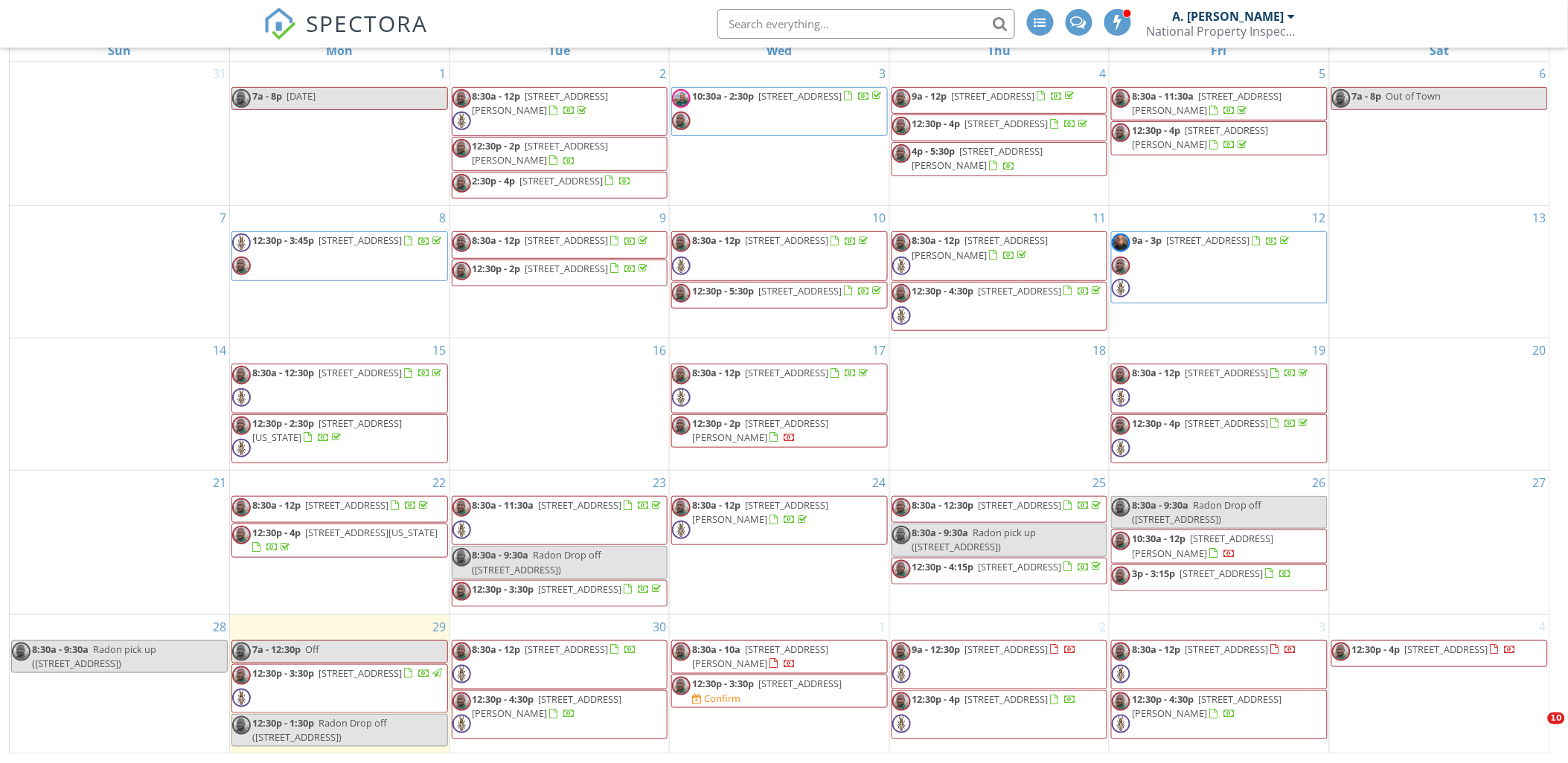
click at [1440, 159] on div "6 7a - 8p Out of Town" at bounding box center [1439, 134] width 220 height 145
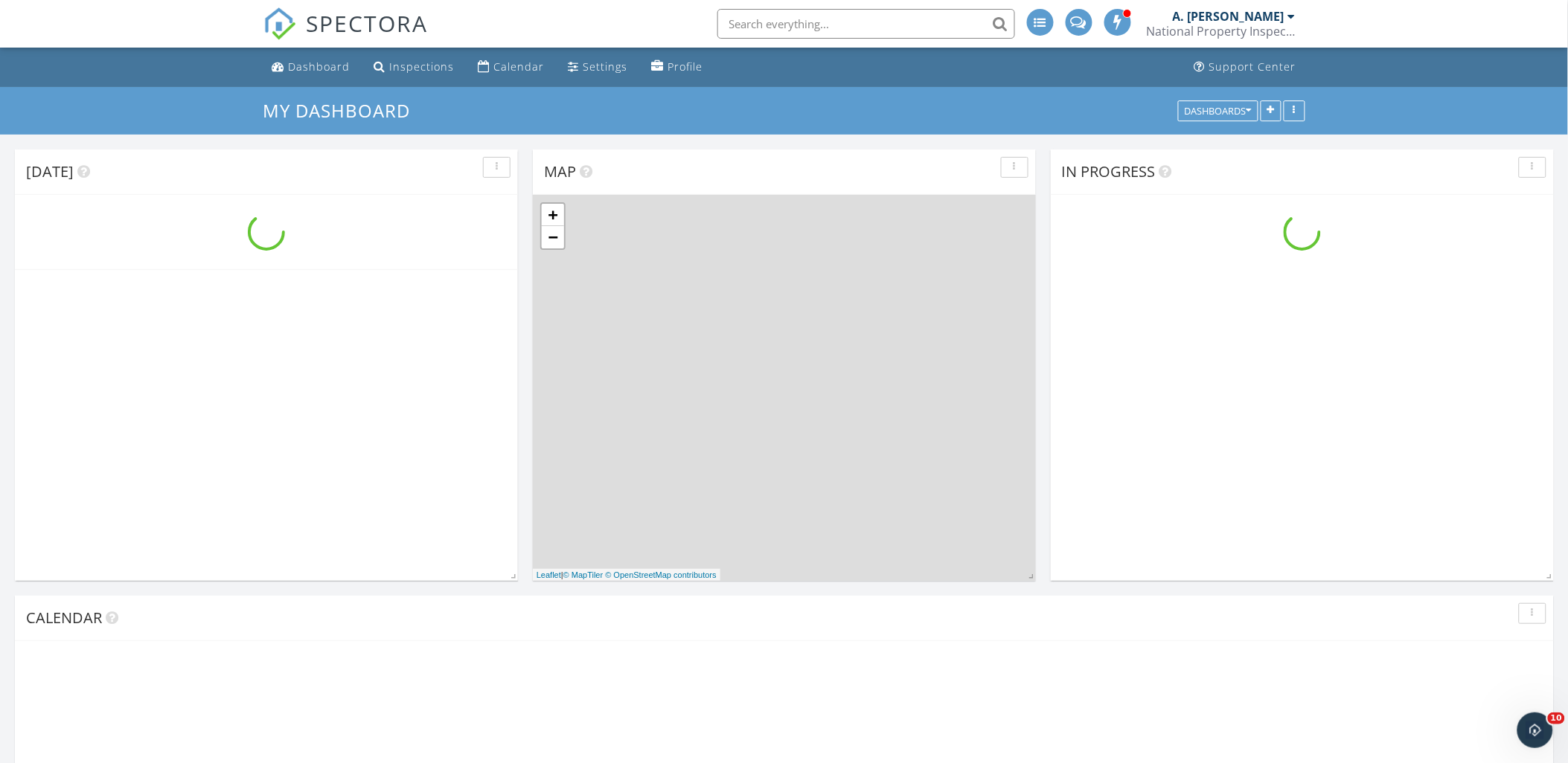
scroll to position [1231, 1594]
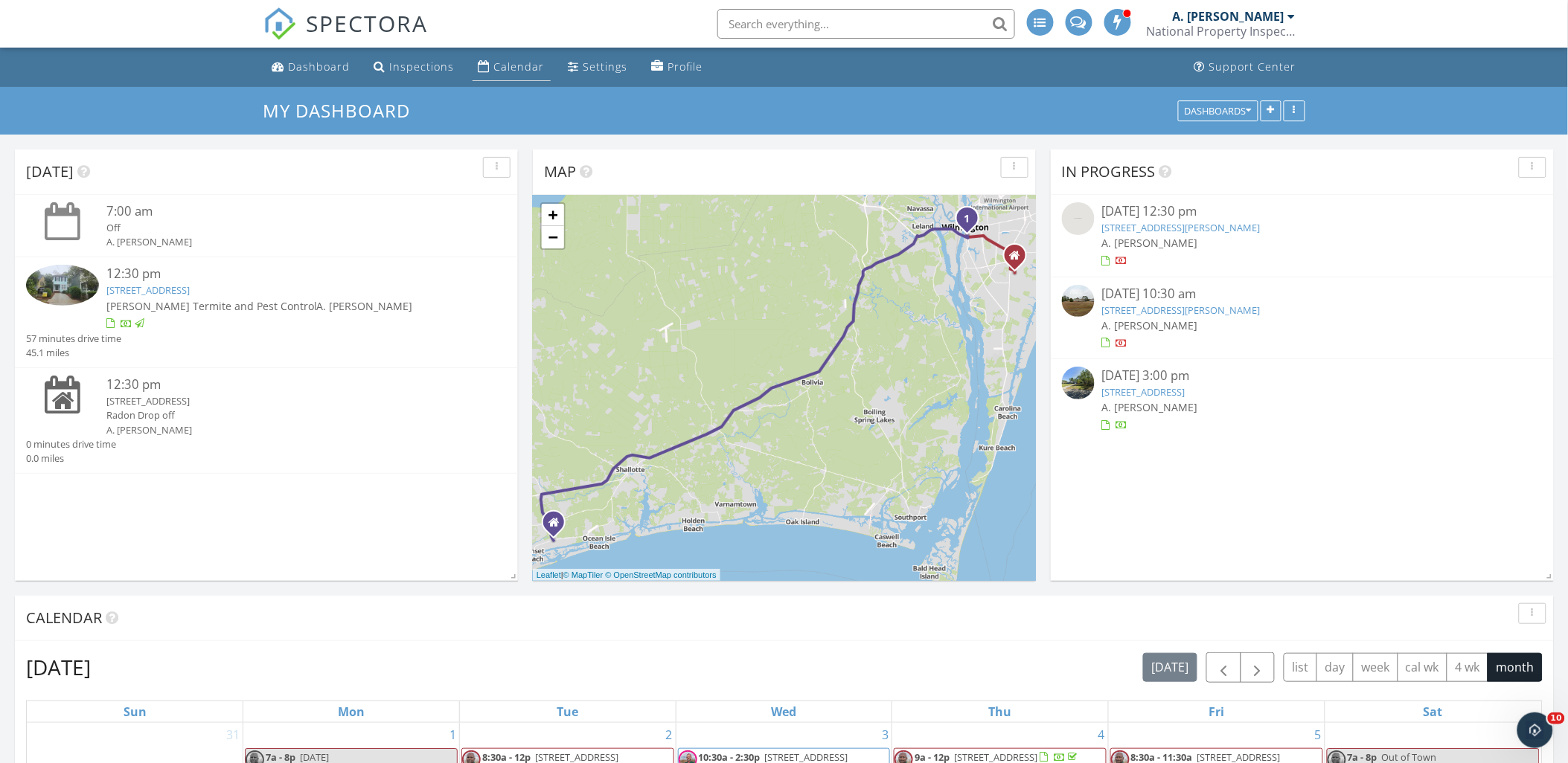
click at [526, 67] on div "Calendar" at bounding box center [519, 67] width 51 height 14
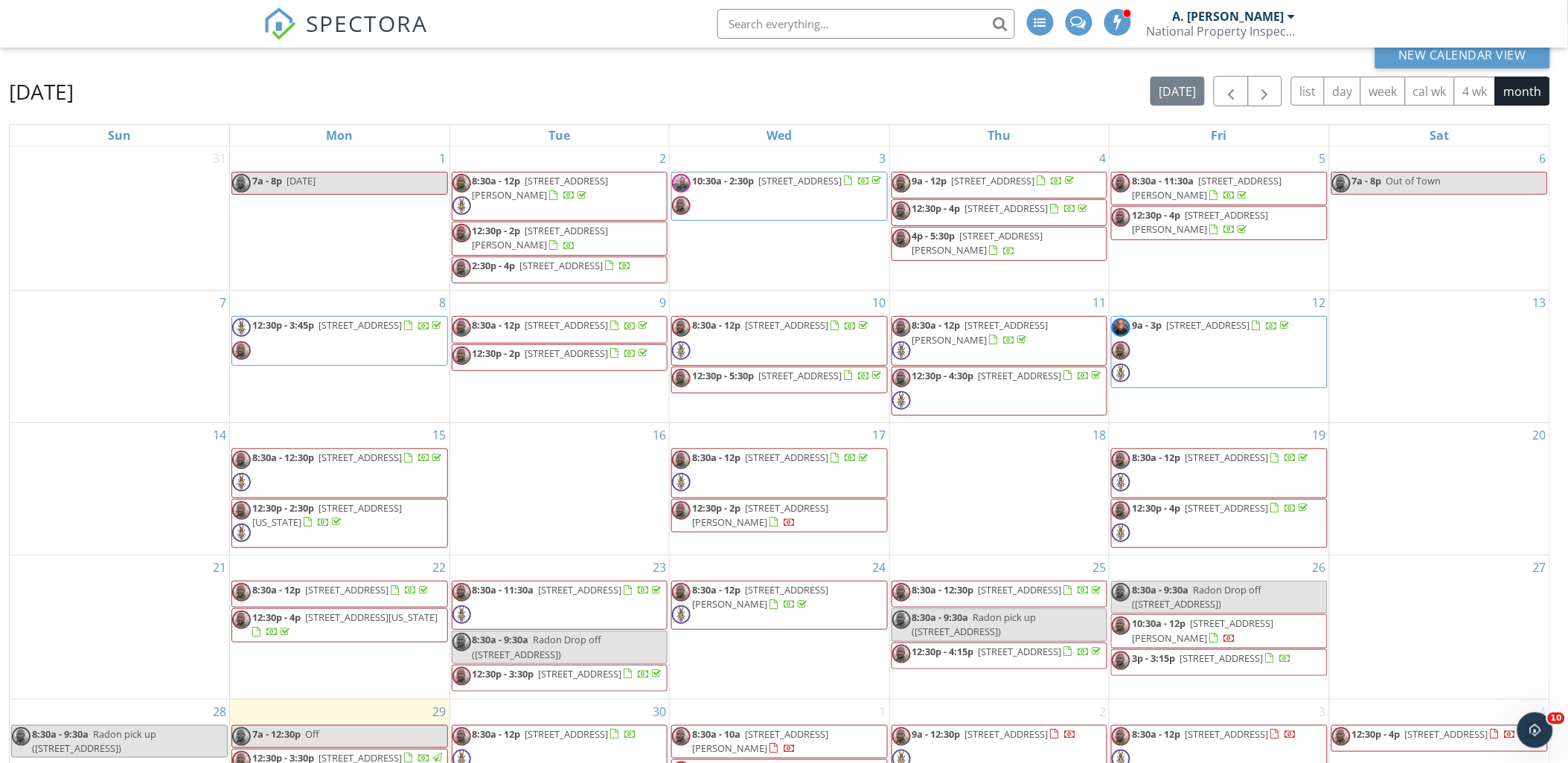
scroll to position [198, 0]
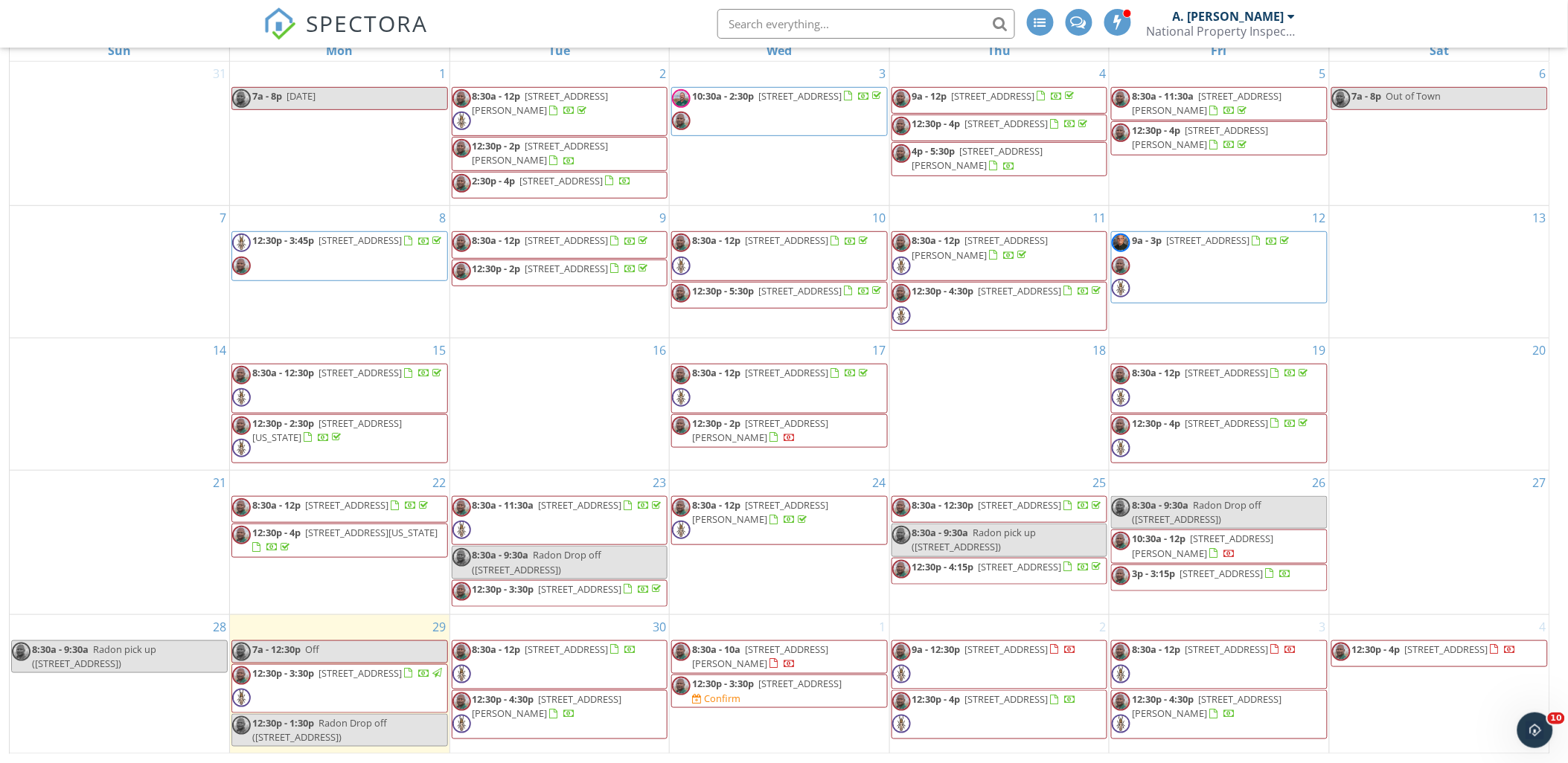
click at [609, 652] on span "[STREET_ADDRESS]" at bounding box center [567, 649] width 83 height 14
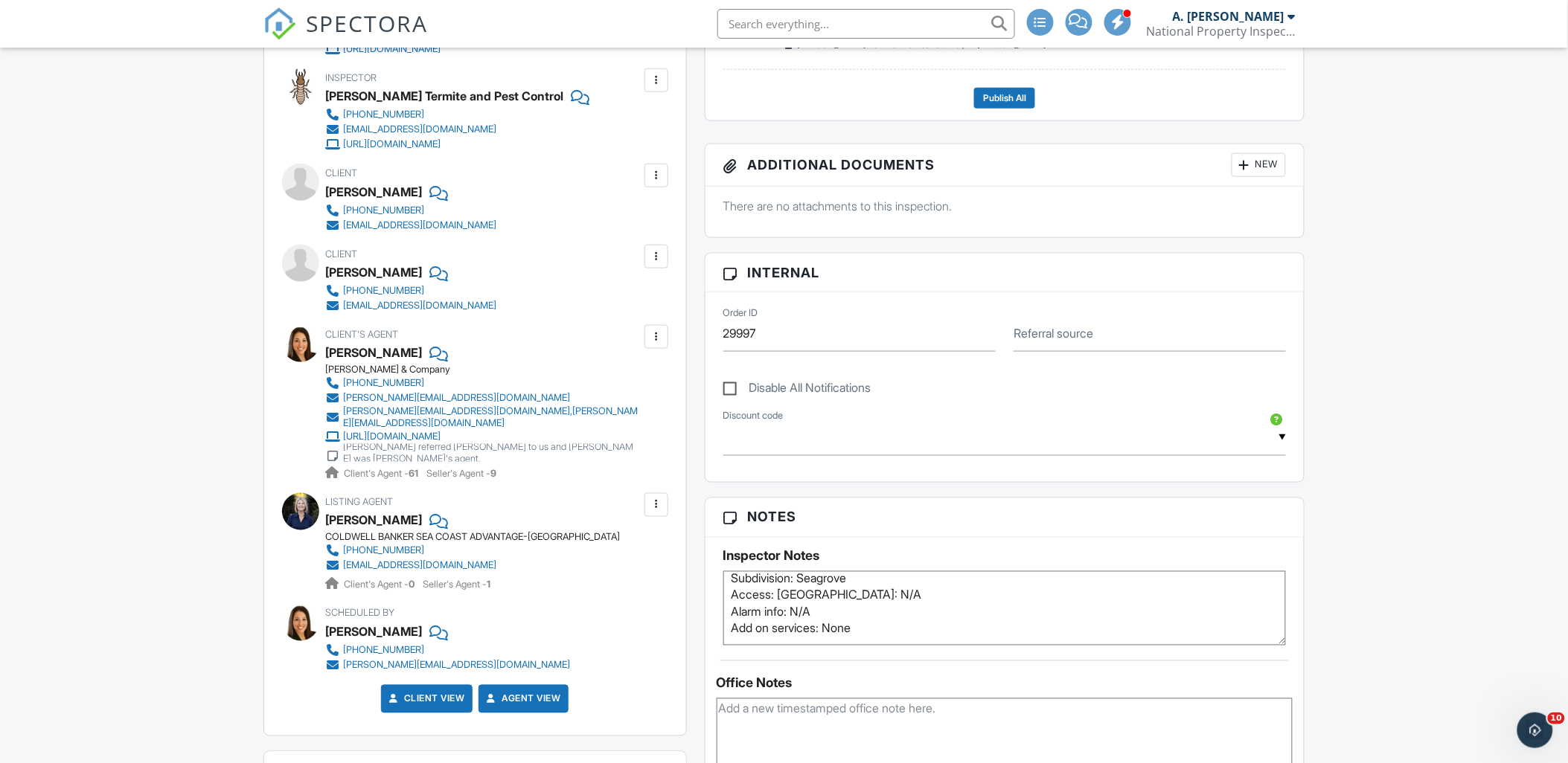
scroll to position [532, 0]
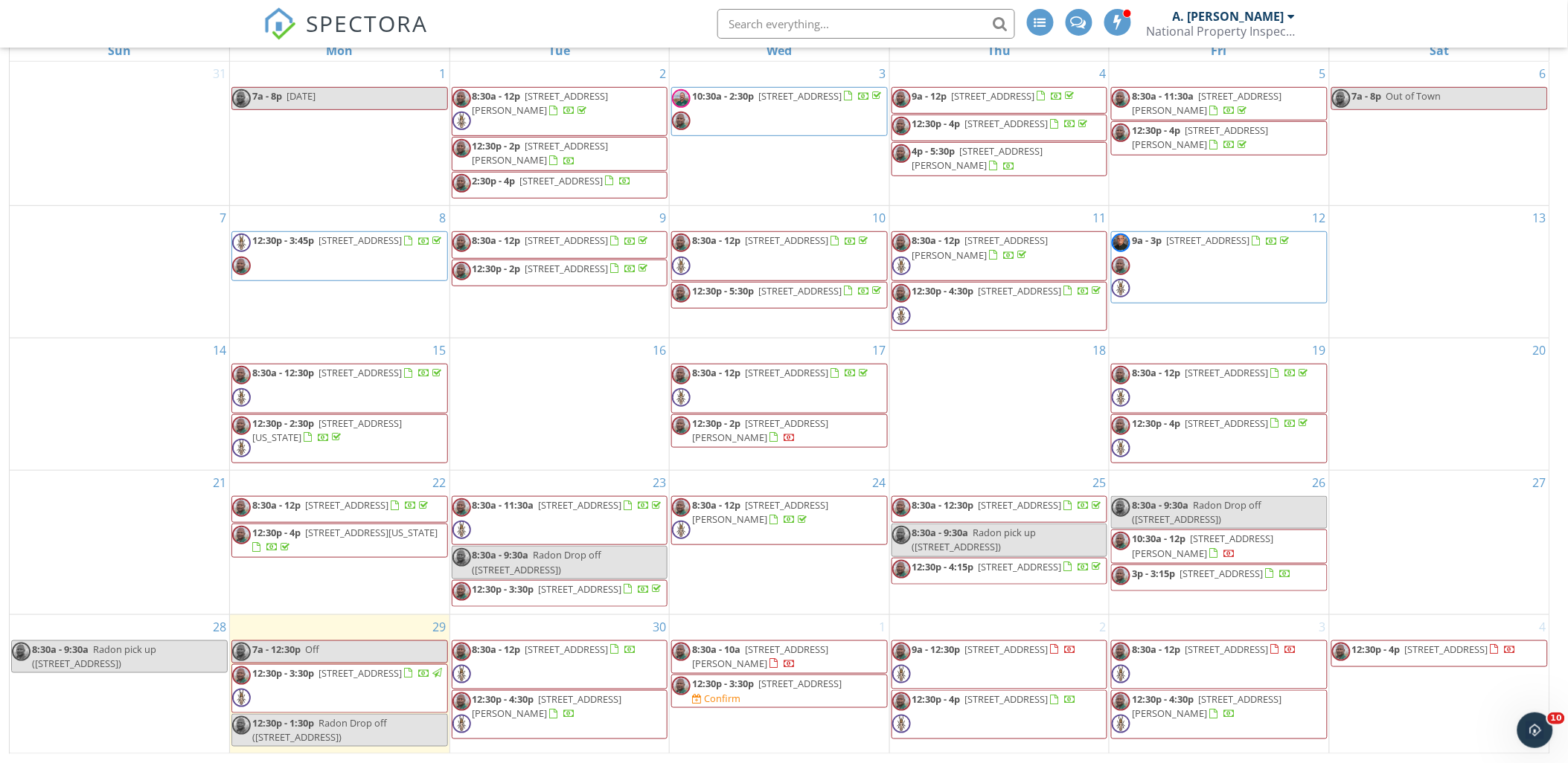
drag, startPoint x: 1381, startPoint y: 266, endPoint x: 1444, endPoint y: 268, distance: 63.0
click at [1397, 261] on div "13" at bounding box center [1439, 272] width 220 height 132
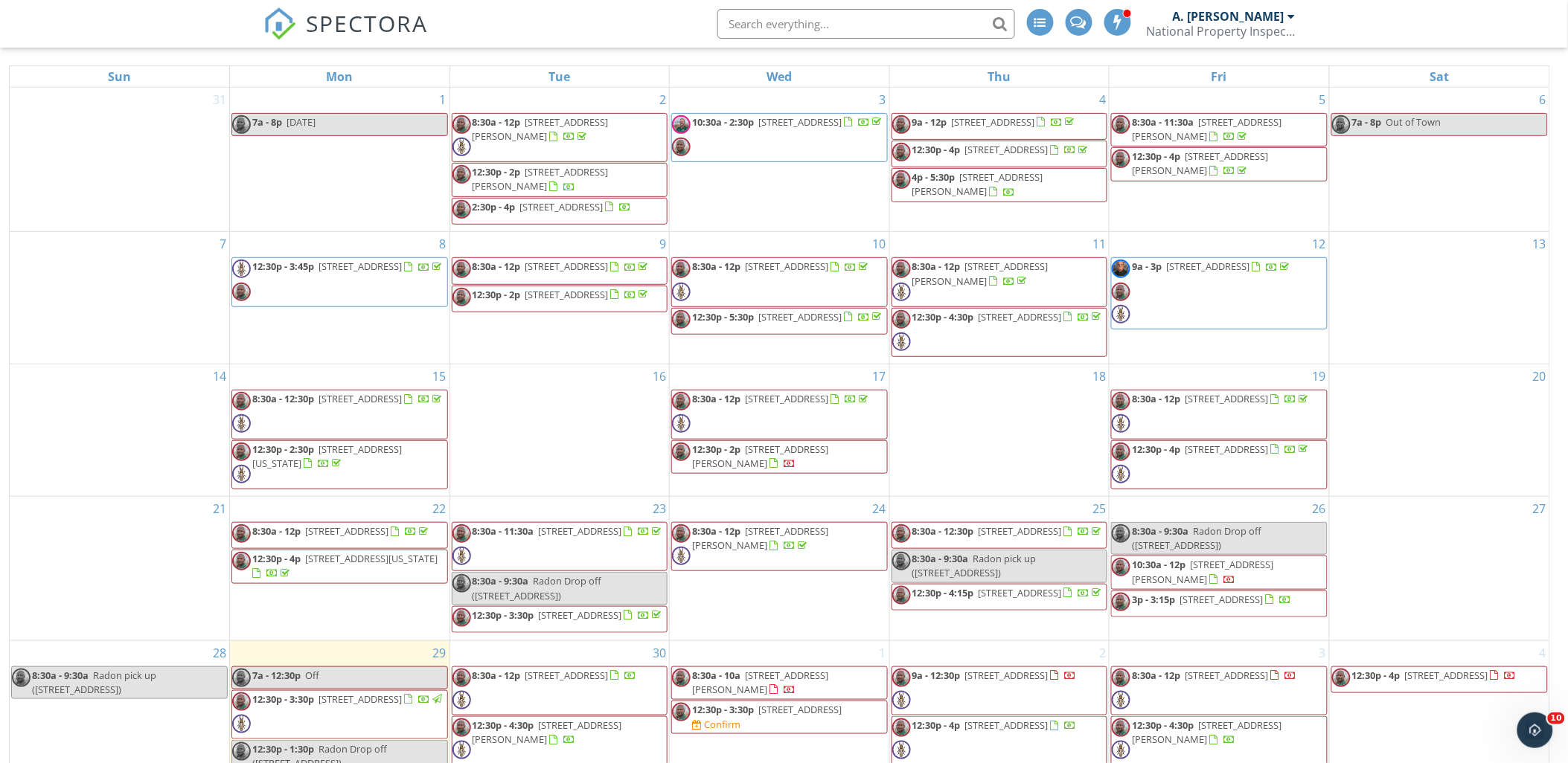
scroll to position [198, 0]
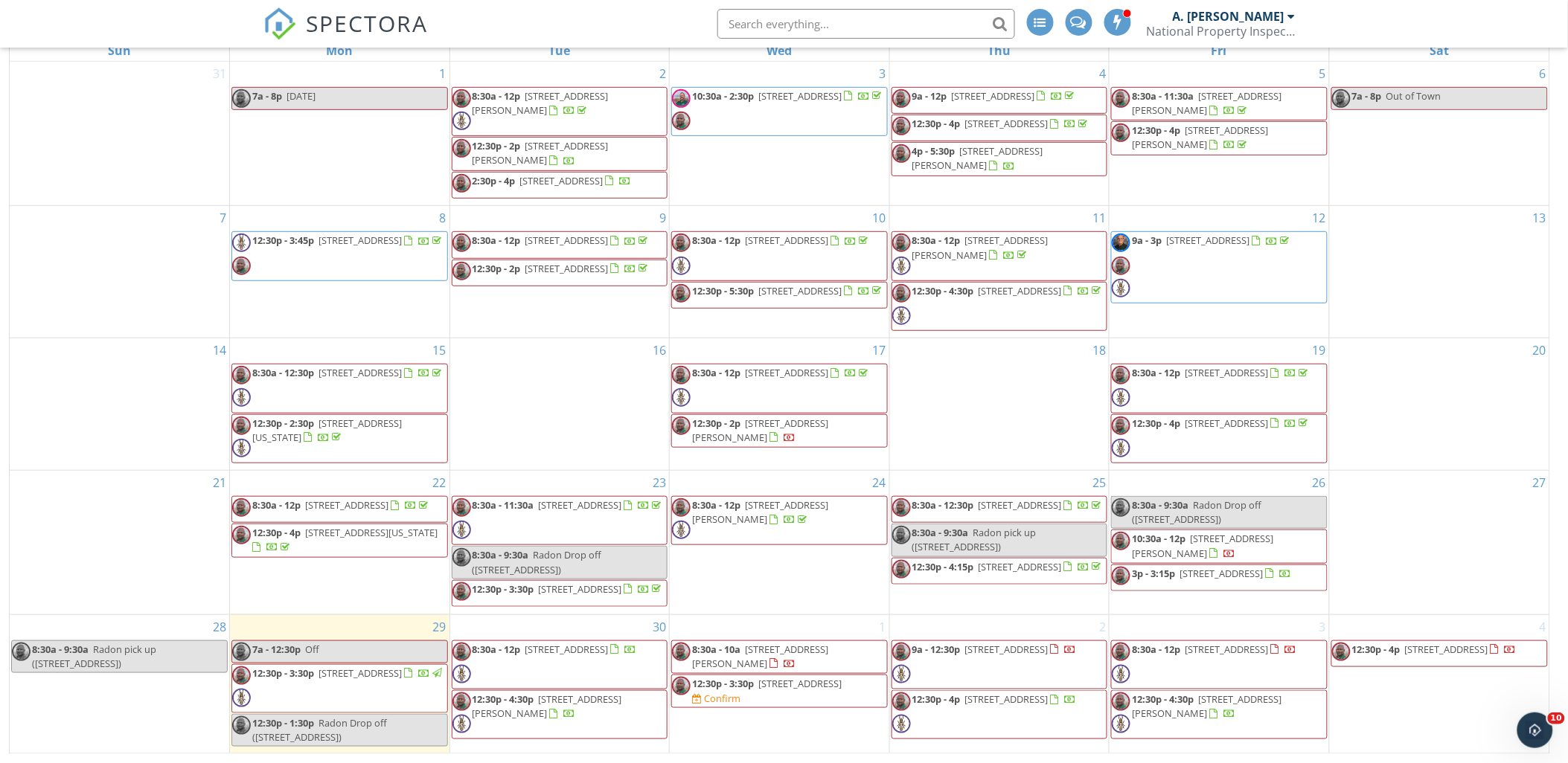
click at [1439, 206] on div "6 7a - 8p Out of Town" at bounding box center [1439, 134] width 220 height 145
click at [1439, 147] on div "6 7a - 8p Out of Town" at bounding box center [1439, 134] width 220 height 145
